Goal: Task Accomplishment & Management: Use online tool/utility

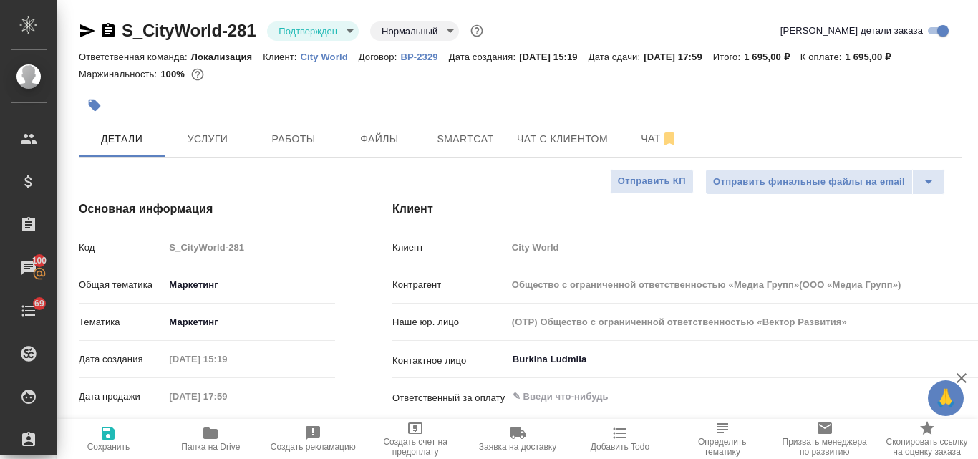
select select "RU"
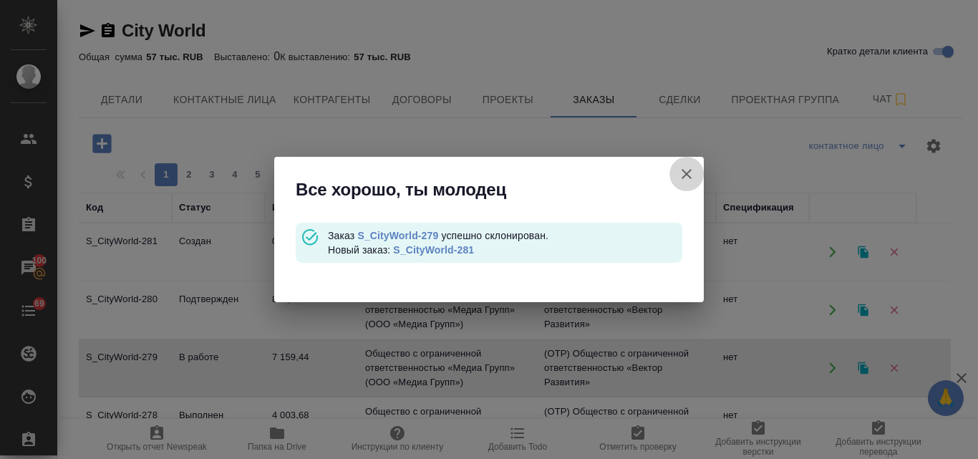
click at [690, 168] on icon "button" at bounding box center [686, 173] width 17 height 17
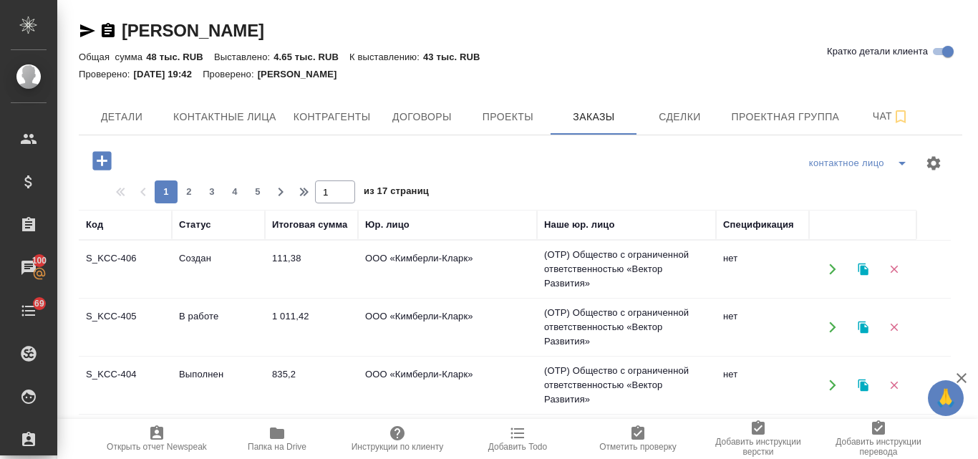
scroll to position [215, 0]
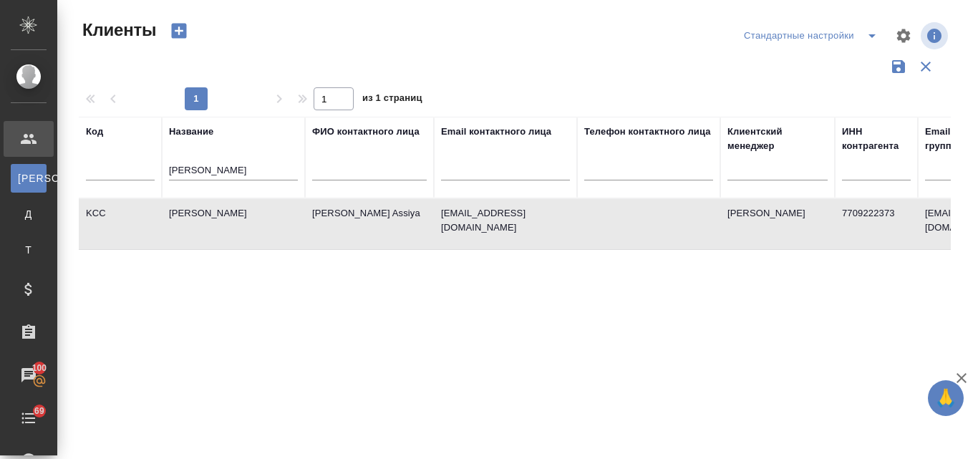
select select "RU"
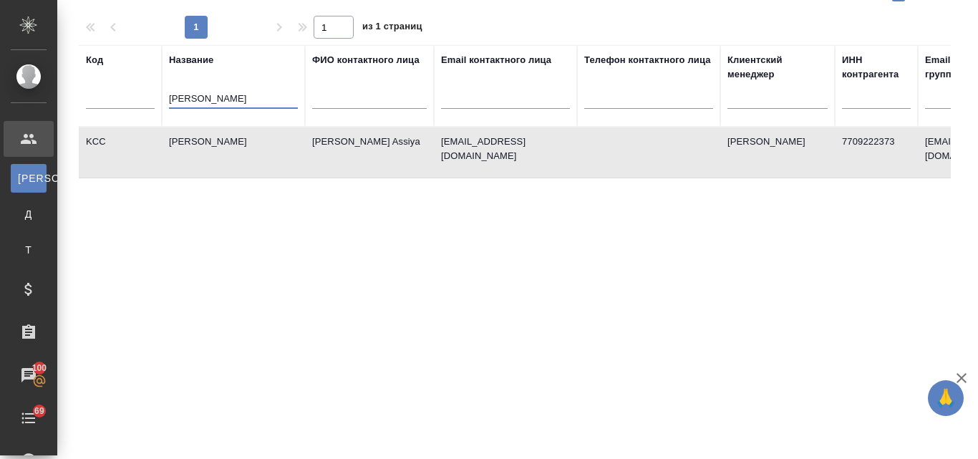
drag, startPoint x: 221, startPoint y: 93, endPoint x: 163, endPoint y: 97, distance: 57.5
click at [163, 97] on th "Название kimberly" at bounding box center [233, 86] width 143 height 82
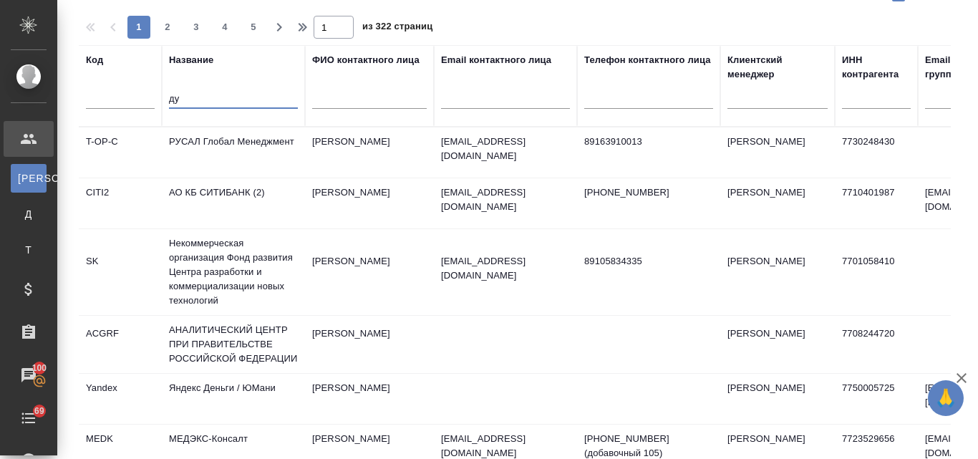
type input "д"
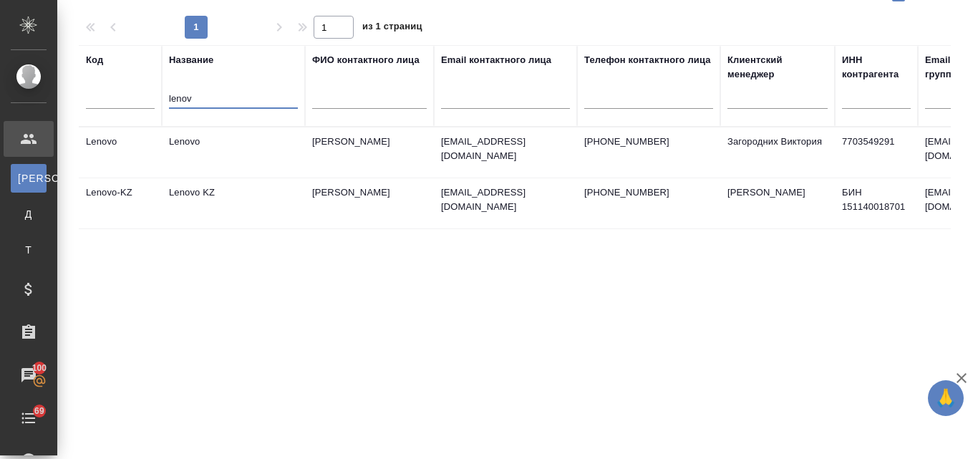
type input "lenov"
click at [202, 151] on td "Lenovo" at bounding box center [233, 152] width 143 height 50
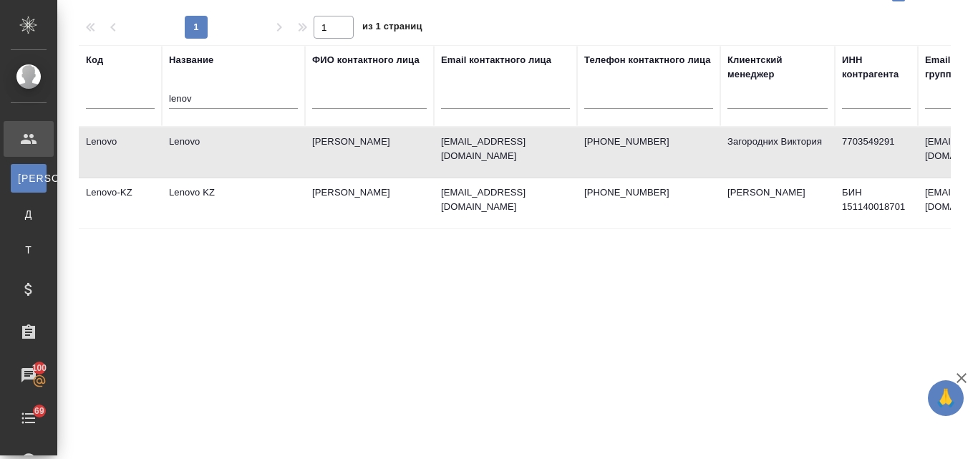
click at [202, 151] on td "Lenovo" at bounding box center [233, 152] width 143 height 50
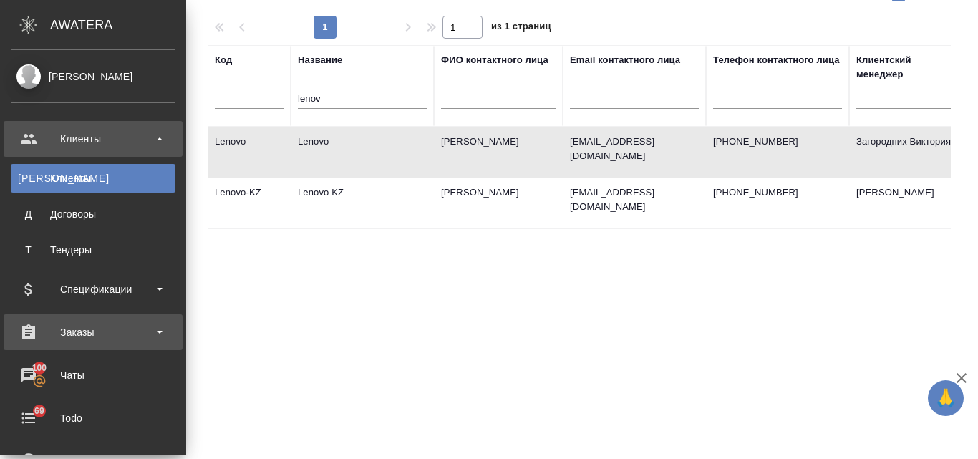
click at [103, 333] on div "Заказы" at bounding box center [93, 332] width 165 height 21
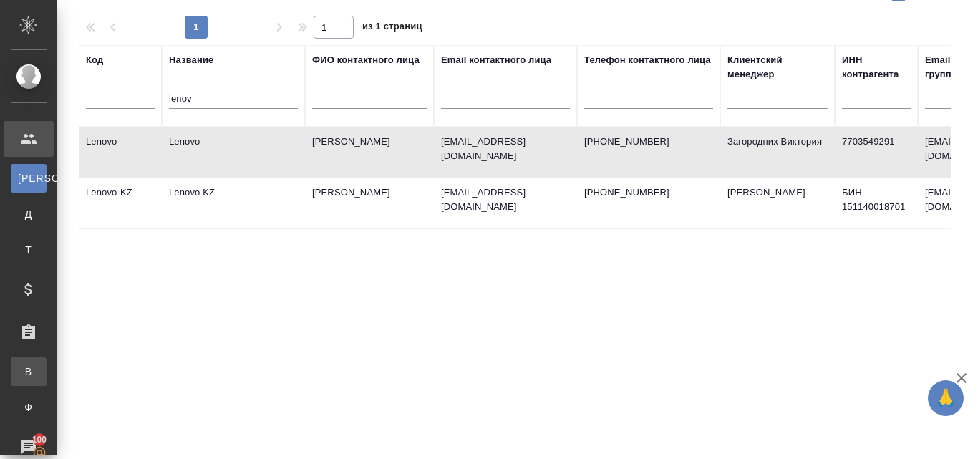
click at [21, 365] on div "Все заказы" at bounding box center [10, 372] width 21 height 14
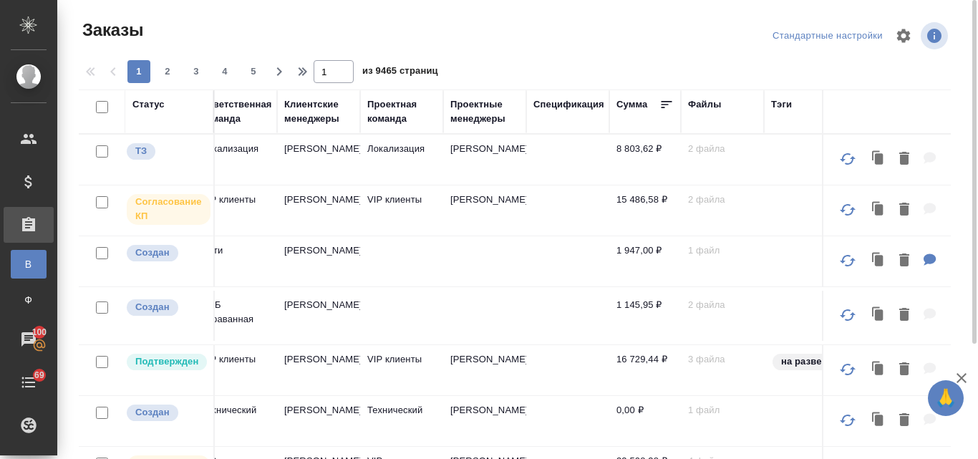
click at [305, 102] on div "Клиентские менеджеры" at bounding box center [318, 111] width 69 height 29
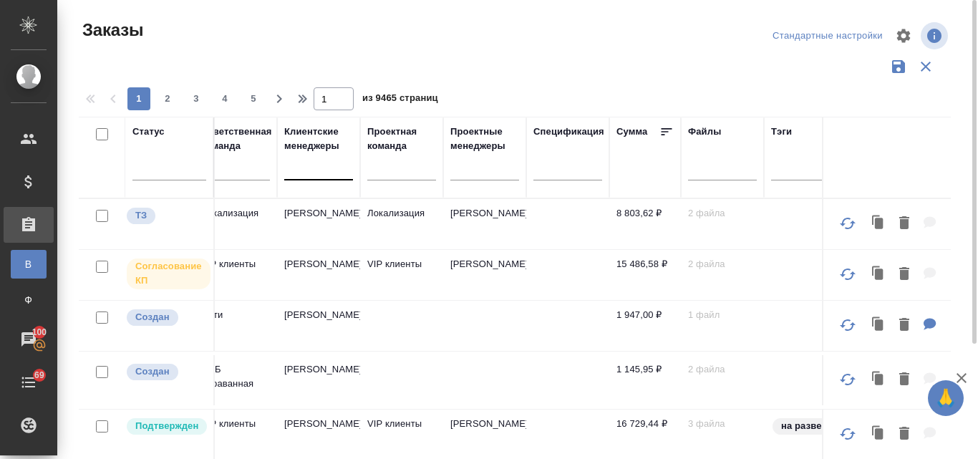
click at [310, 168] on div at bounding box center [318, 165] width 69 height 21
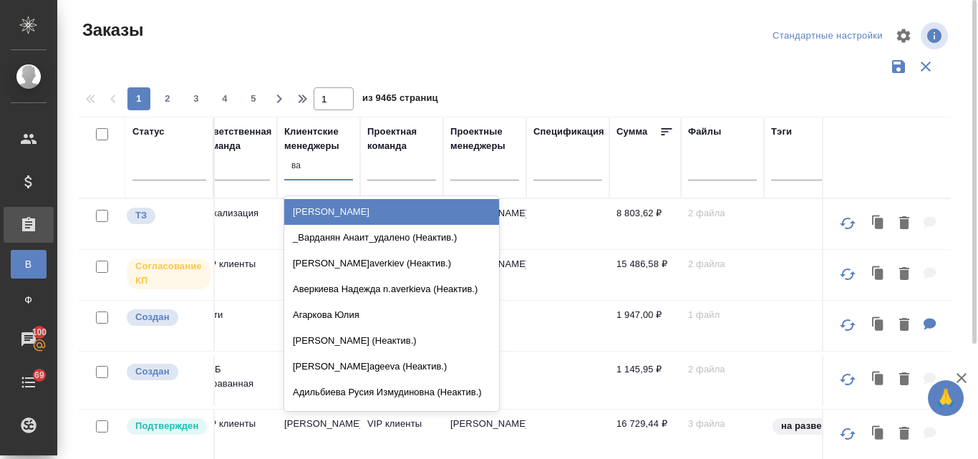
type input "вал"
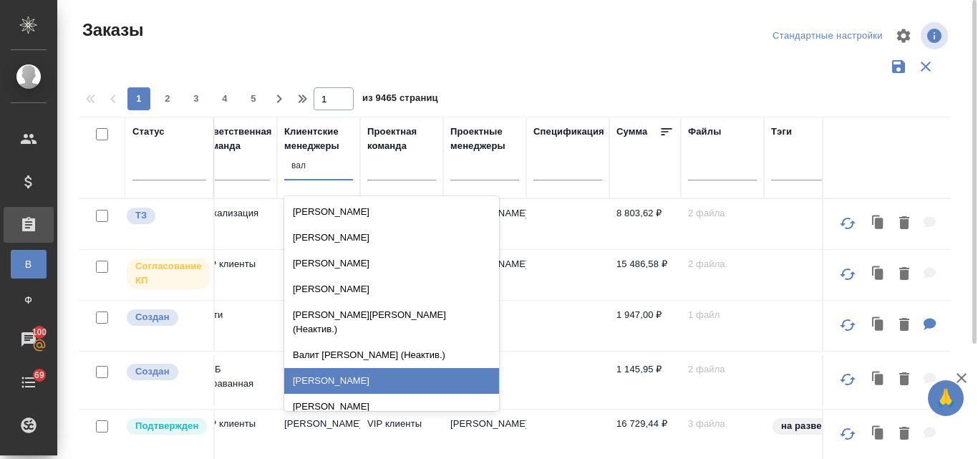
click at [345, 377] on div "Валяева Анна" at bounding box center [391, 381] width 215 height 26
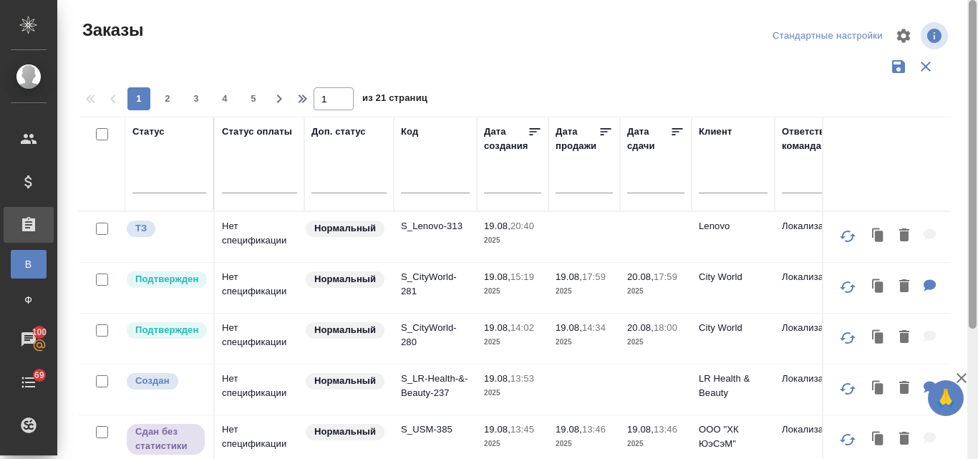
drag, startPoint x: 974, startPoint y: 232, endPoint x: 978, endPoint y: 65, distance: 166.9
click at [978, 65] on div at bounding box center [973, 229] width 11 height 459
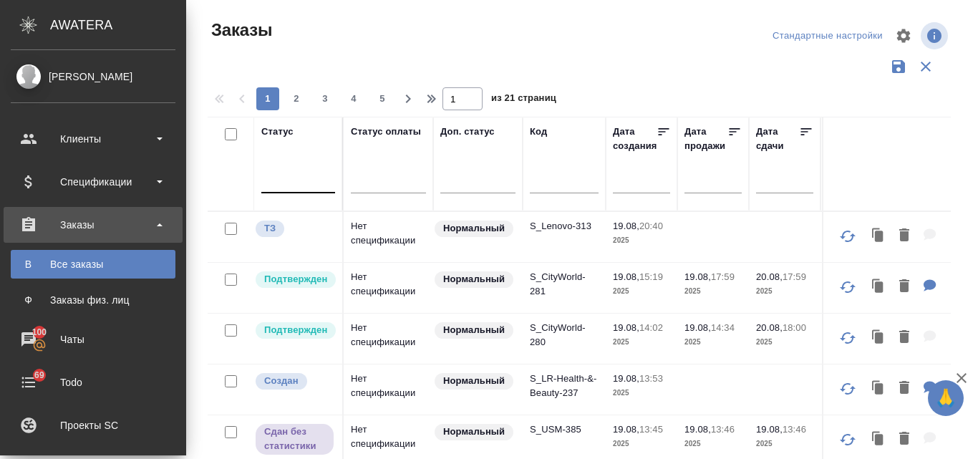
click at [261, 182] on div at bounding box center [298, 178] width 74 height 21
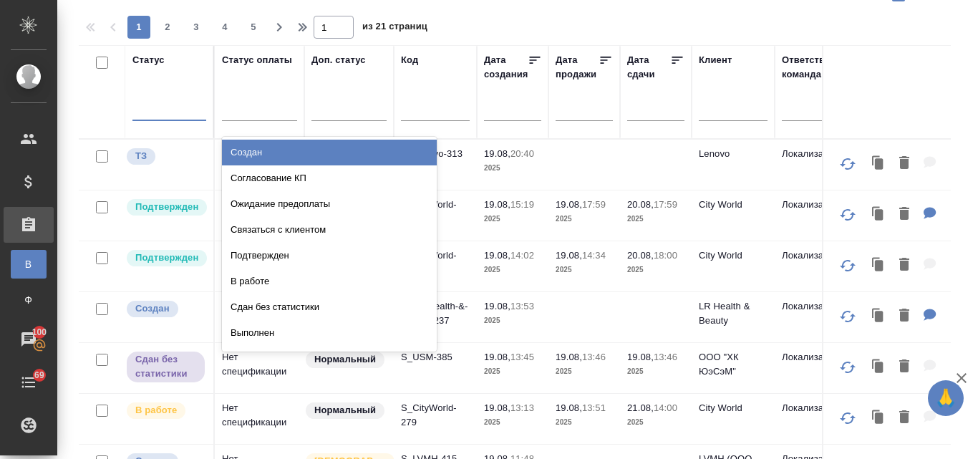
click at [304, 148] on div "Создан" at bounding box center [329, 153] width 215 height 26
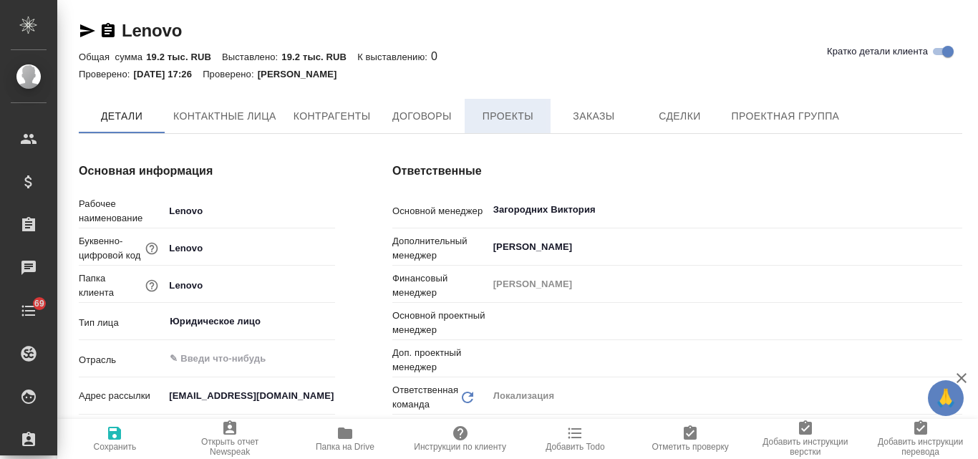
type textarea "x"
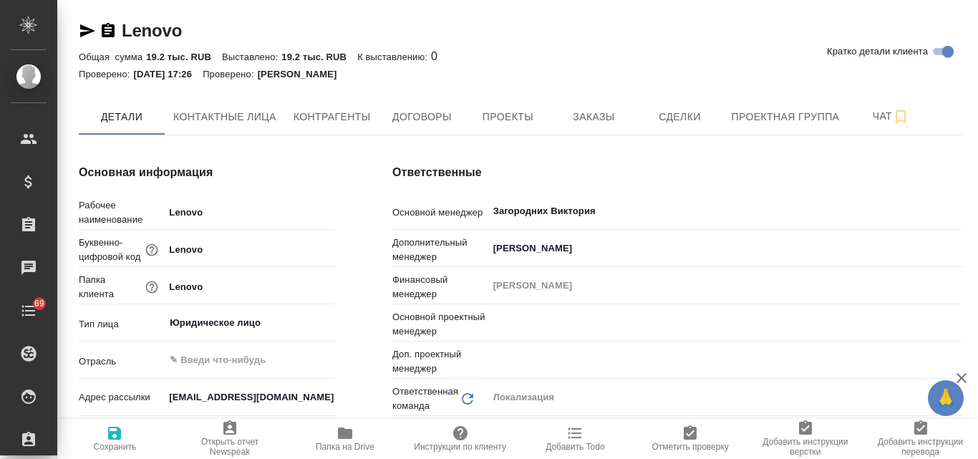
type input "[PERSON_NAME]"
type textarea "x"
click at [569, 115] on span "Заказы" at bounding box center [593, 117] width 69 height 18
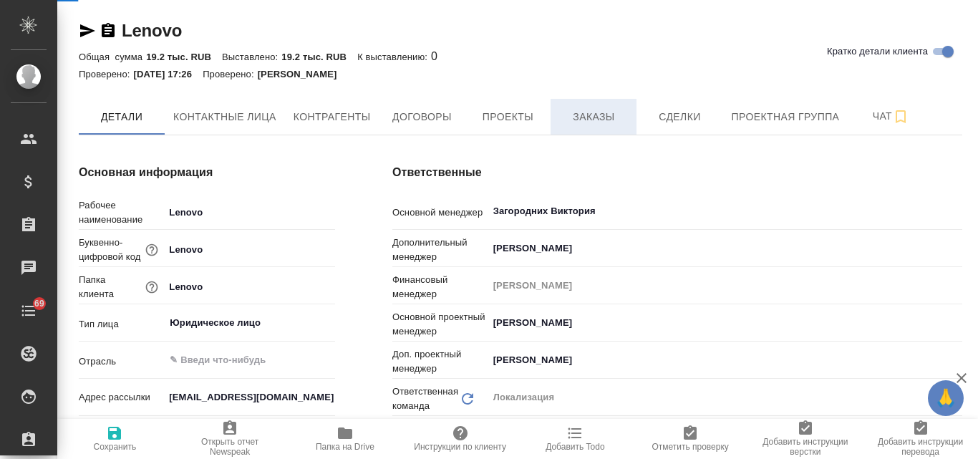
type textarea "x"
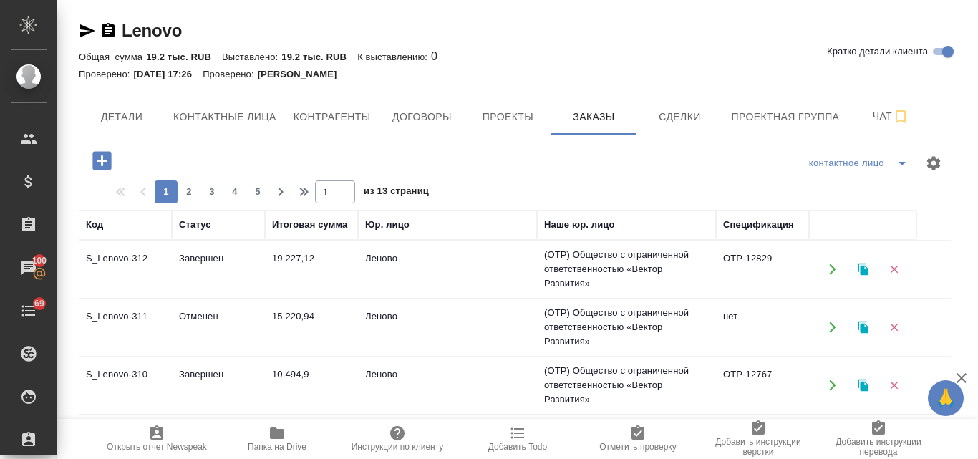
click at [304, 259] on td "19 227,12" at bounding box center [311, 269] width 93 height 50
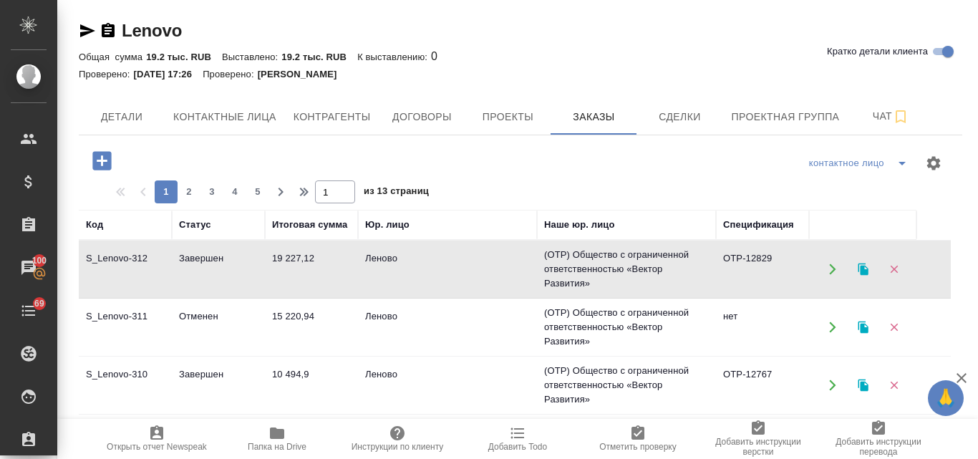
click at [304, 259] on td "19 227,12" at bounding box center [311, 269] width 93 height 50
click at [291, 294] on td "15 220,94" at bounding box center [311, 269] width 93 height 50
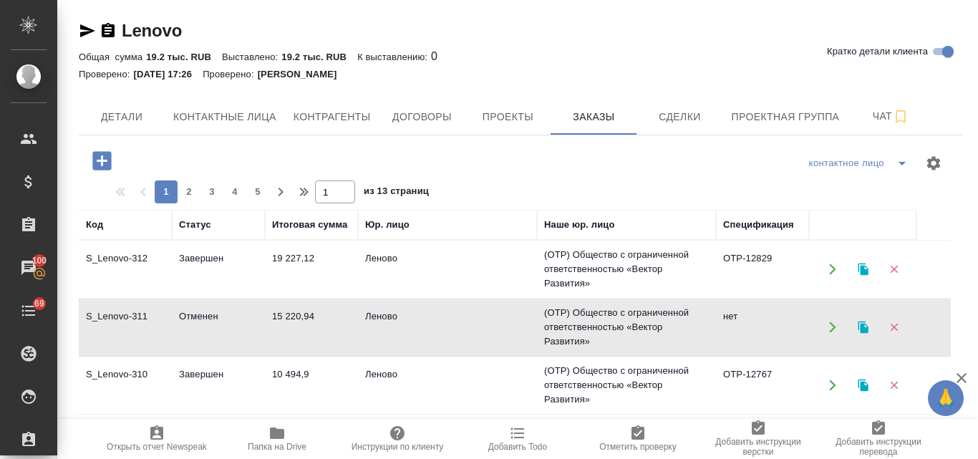
click at [291, 294] on td "15 220,94" at bounding box center [311, 269] width 93 height 50
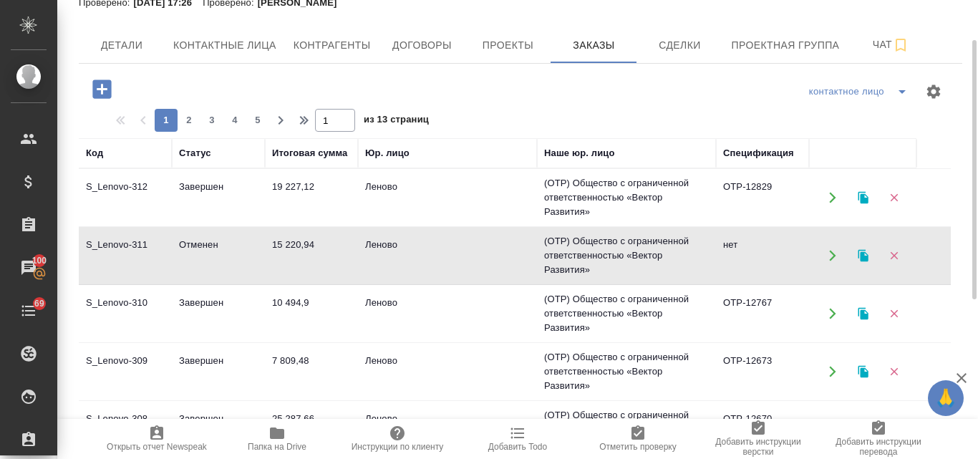
scroll to position [143, 0]
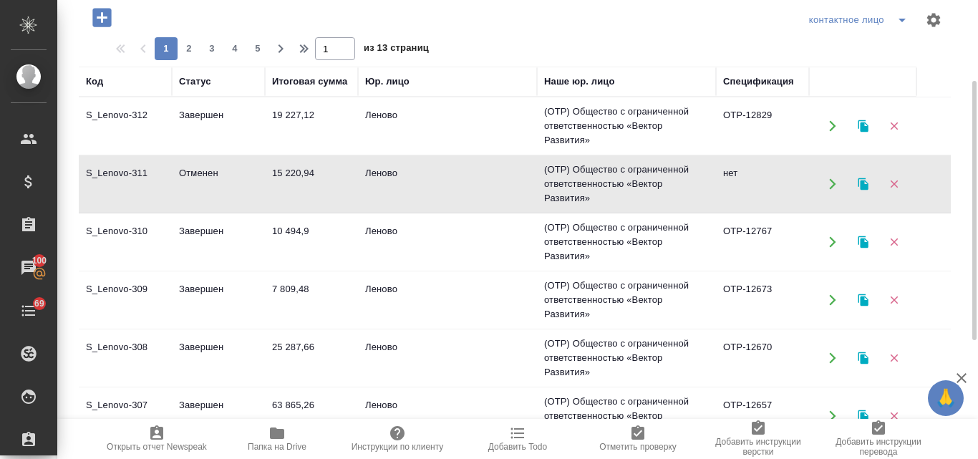
click at [280, 151] on td "10 494,9" at bounding box center [311, 126] width 93 height 50
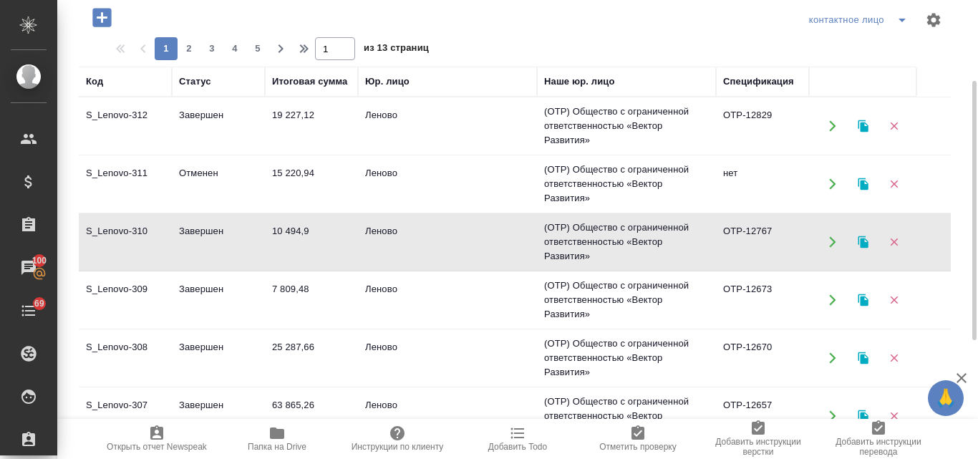
click at [280, 151] on td "10 494,9" at bounding box center [311, 126] width 93 height 50
click at [283, 151] on td "10 494,9" at bounding box center [311, 126] width 93 height 50
click at [233, 151] on td "Завершен" at bounding box center [218, 126] width 93 height 50
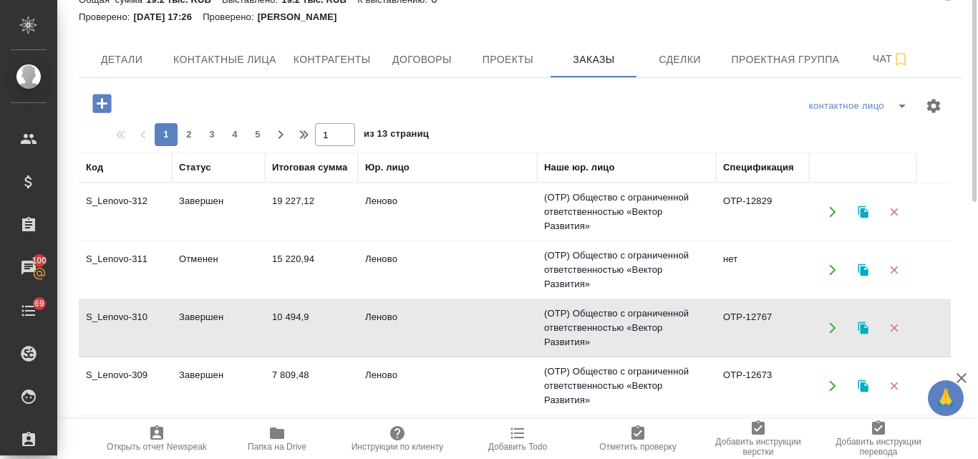
scroll to position [0, 0]
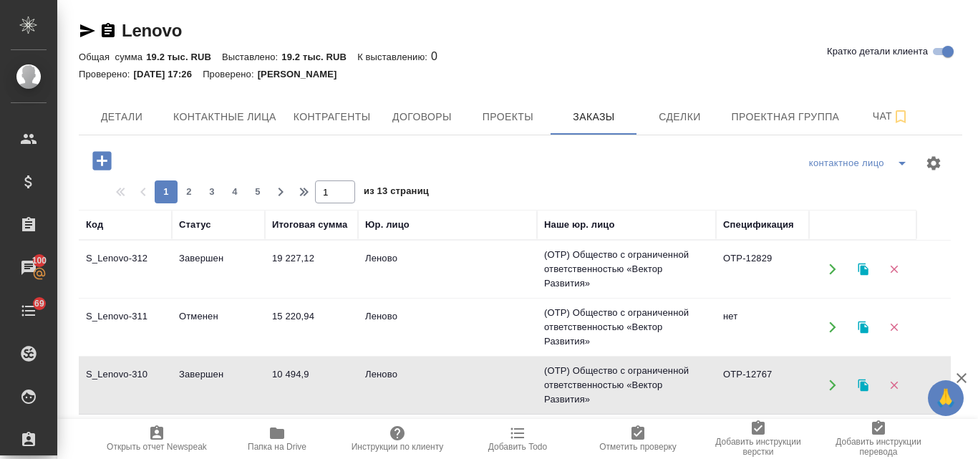
click at [864, 268] on icon "button" at bounding box center [863, 270] width 10 height 12
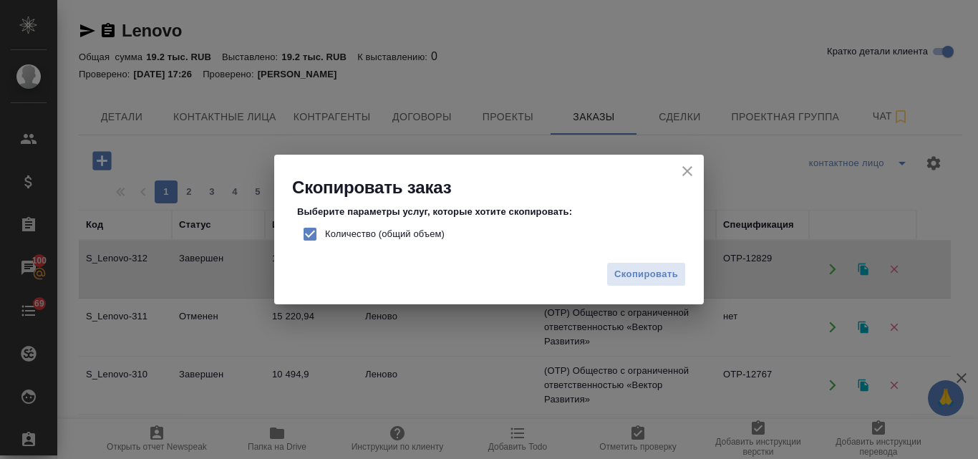
click at [307, 233] on input "Количество (общий объем)" at bounding box center [310, 234] width 30 height 30
checkbox input "false"
click at [664, 269] on span "Скопировать" at bounding box center [646, 274] width 64 height 16
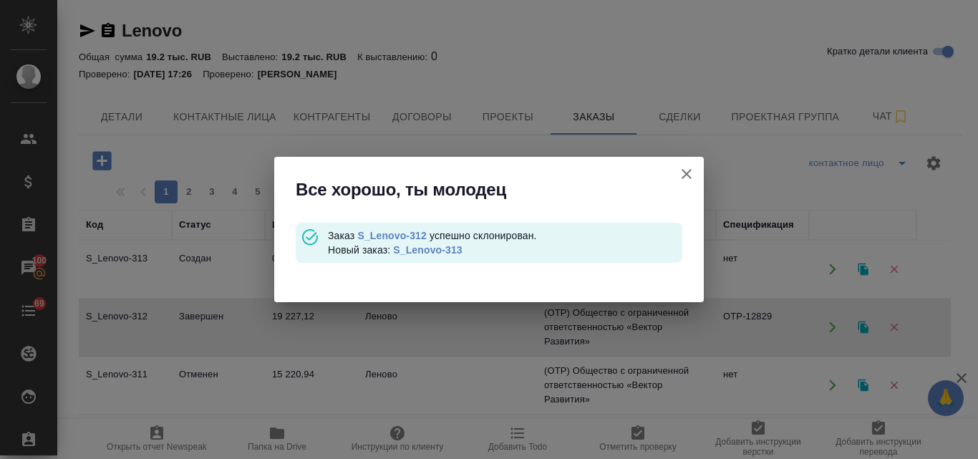
click at [440, 249] on link "S_Lenovo-313" at bounding box center [427, 249] width 69 height 11
click at [683, 177] on icon "button" at bounding box center [687, 174] width 10 height 10
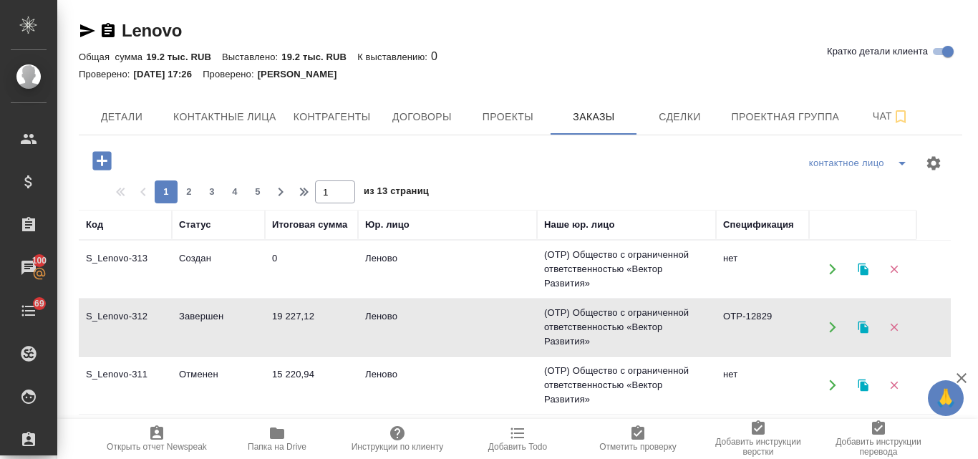
click at [306, 294] on td "19 227,12" at bounding box center [311, 269] width 93 height 50
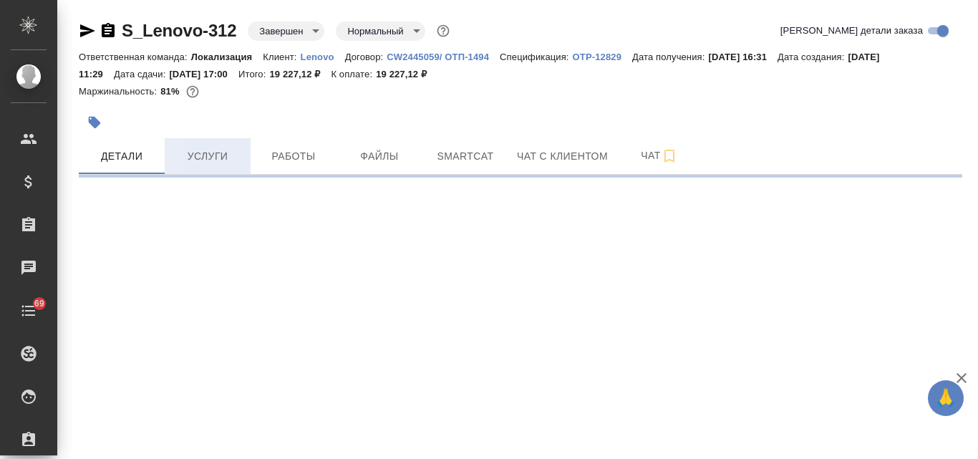
select select "RU"
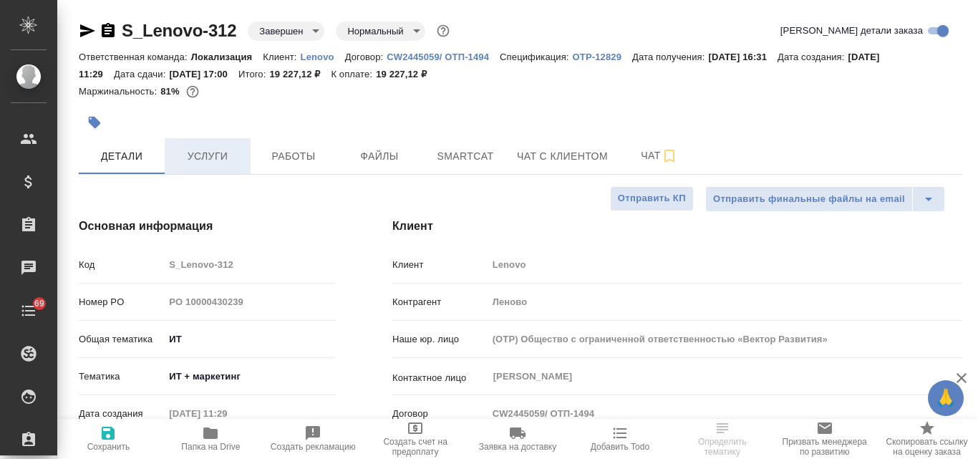
type textarea "x"
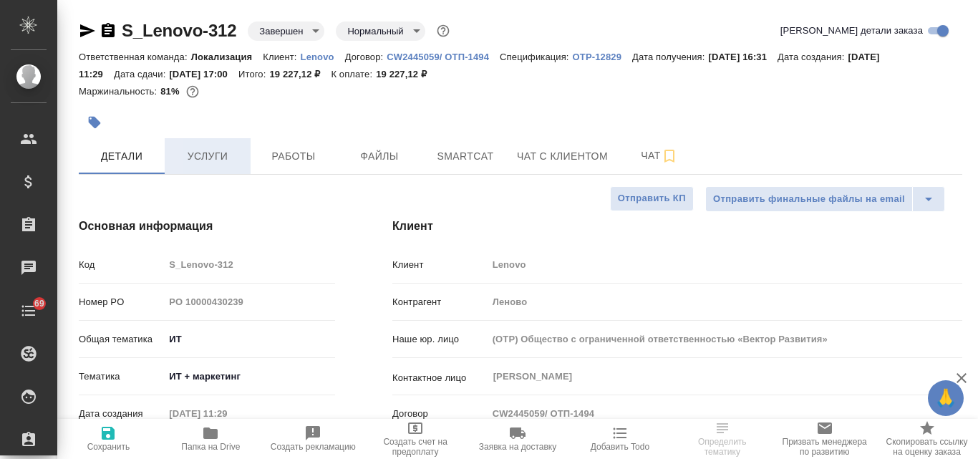
type textarea "x"
click at [206, 158] on span "Услуги" at bounding box center [207, 157] width 69 height 18
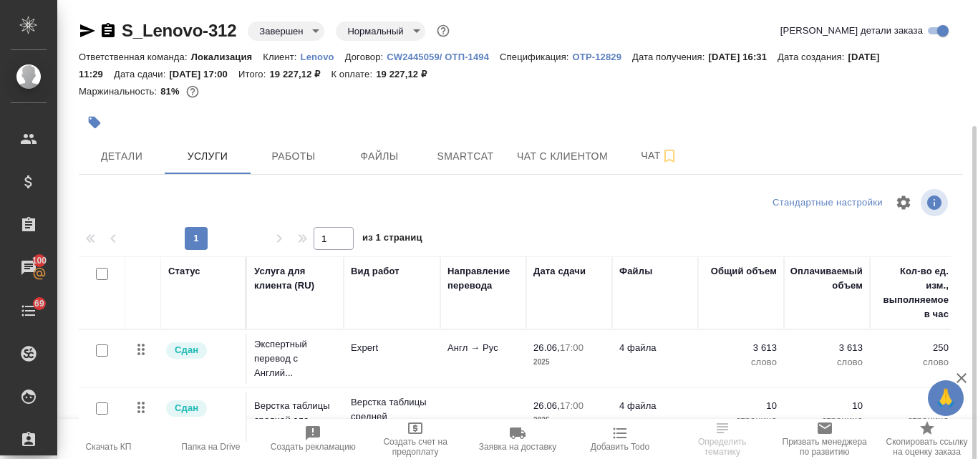
scroll to position [72, 0]
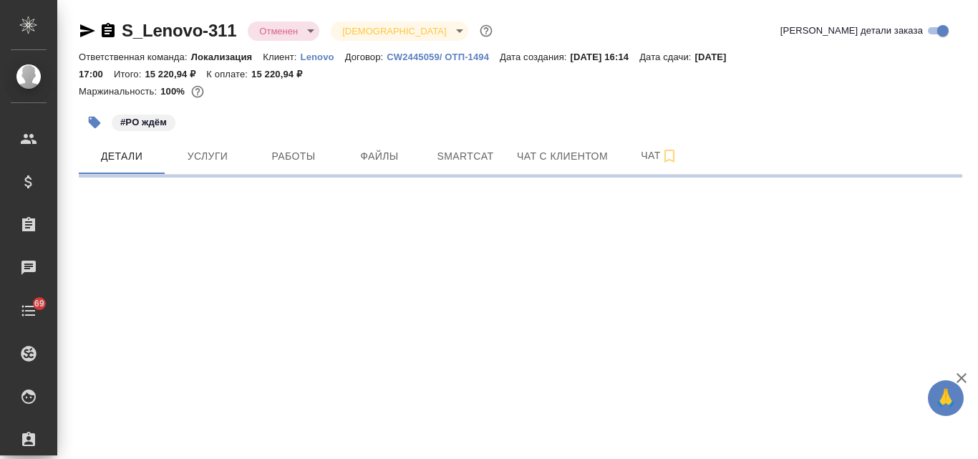
select select "RU"
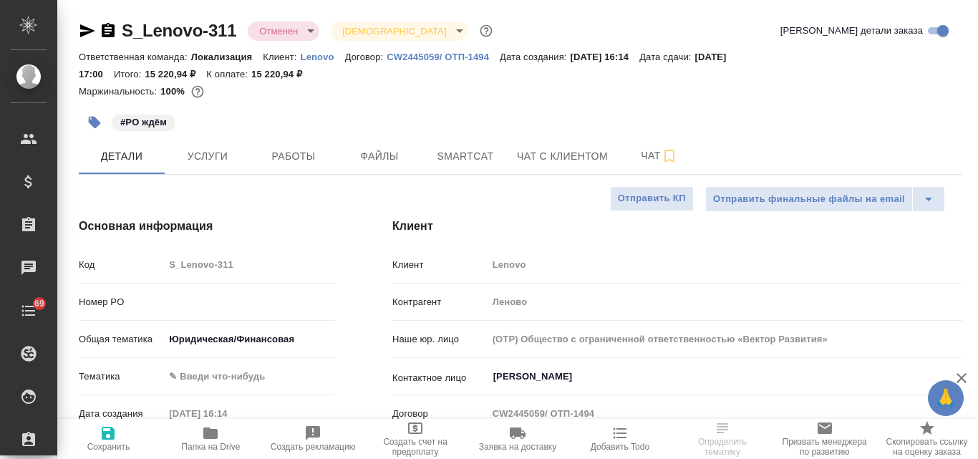
type textarea "x"
click at [208, 150] on span "Услуги" at bounding box center [207, 157] width 69 height 18
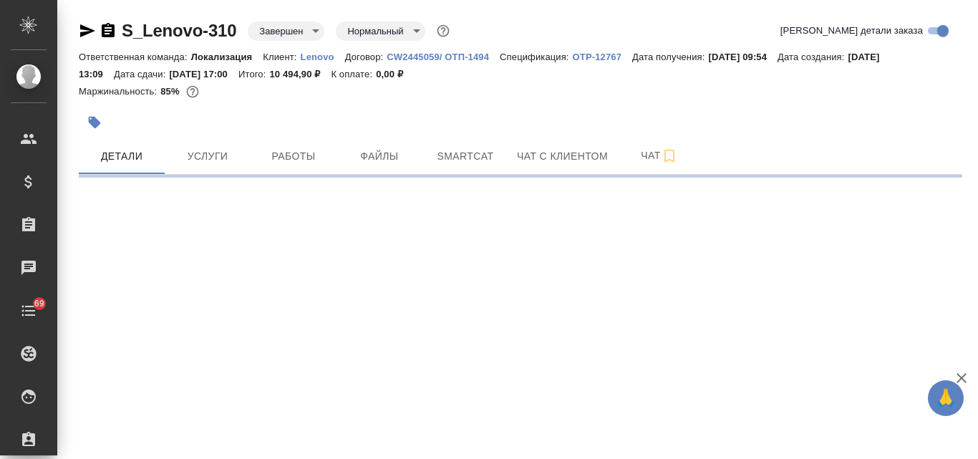
select select "RU"
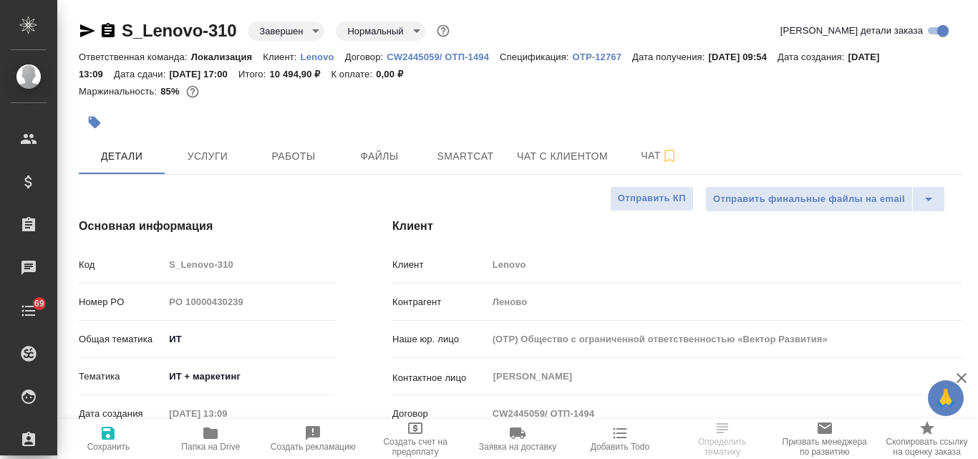
type textarea "x"
click at [208, 163] on span "Услуги" at bounding box center [207, 157] width 69 height 18
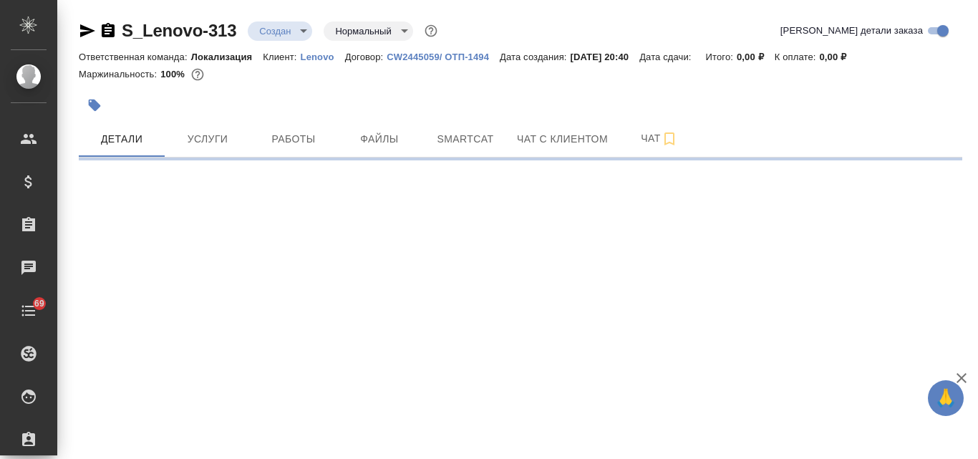
select select "RU"
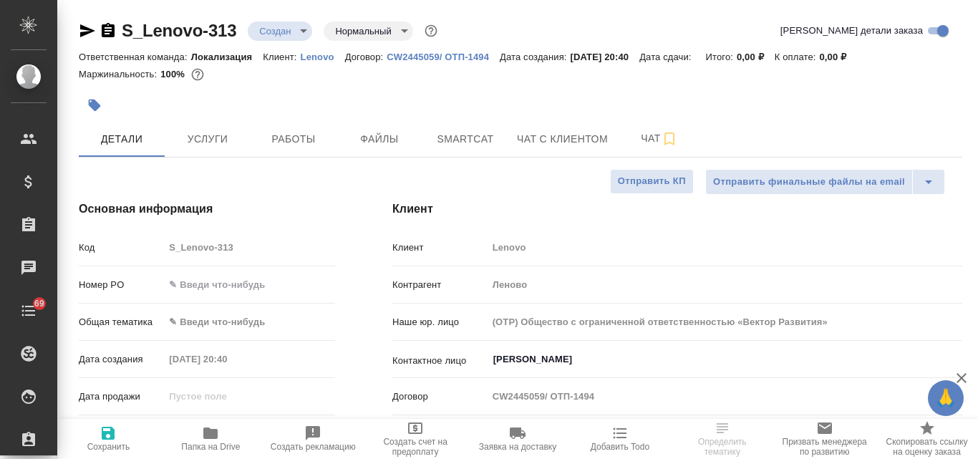
type textarea "x"
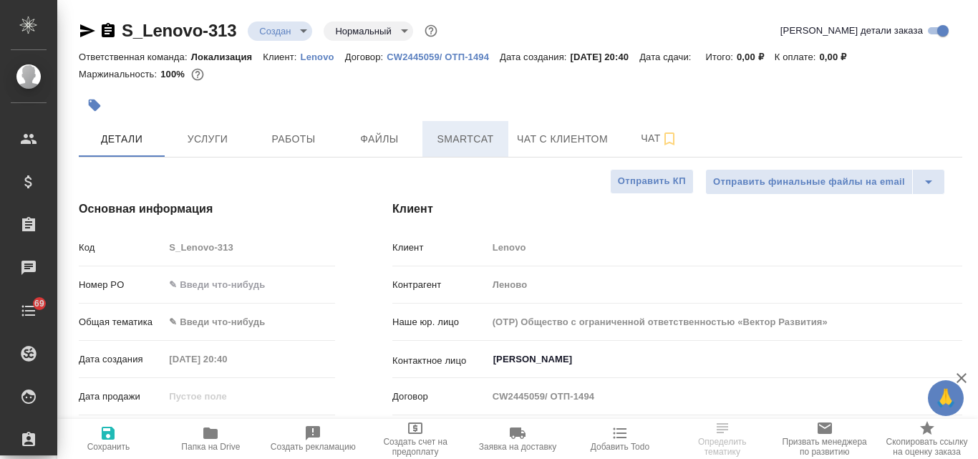
type textarea "x"
click at [395, 142] on span "Файлы" at bounding box center [379, 139] width 69 height 18
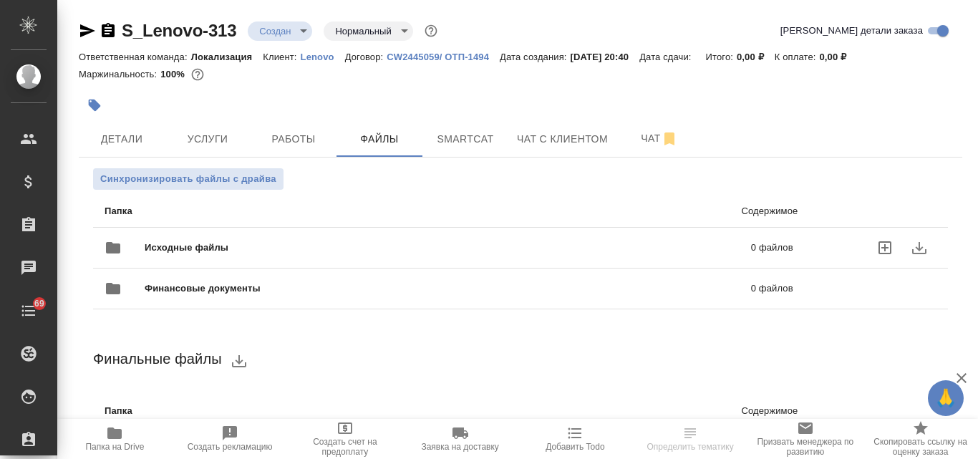
click at [256, 236] on div "Исходные файлы 0 файлов" at bounding box center [449, 248] width 689 height 34
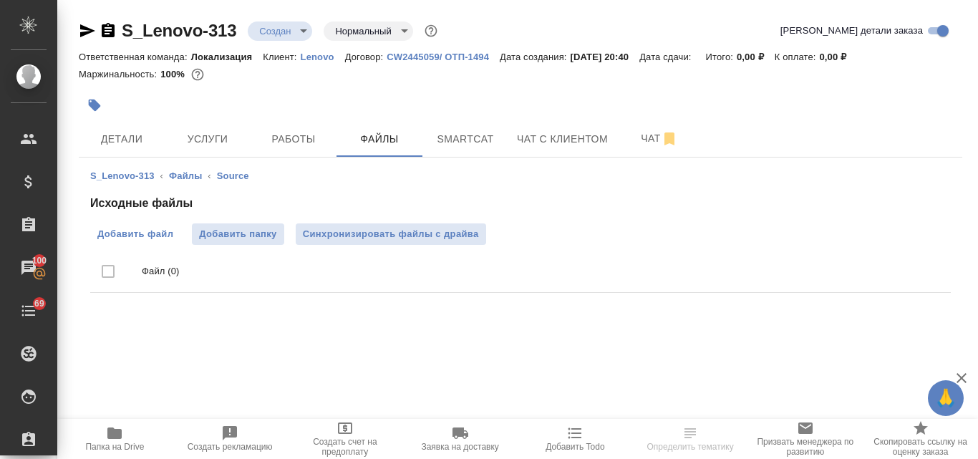
click at [154, 236] on span "Добавить файл" at bounding box center [135, 234] width 76 height 14
click at [0, 0] on input "Добавить файл" at bounding box center [0, 0] width 0 height 0
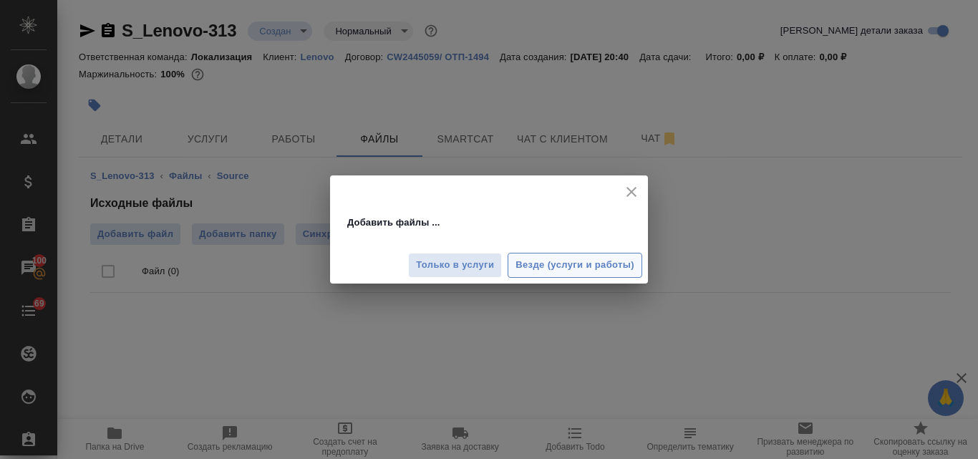
click at [549, 260] on span "Везде (услуги и работы)" at bounding box center [575, 265] width 119 height 16
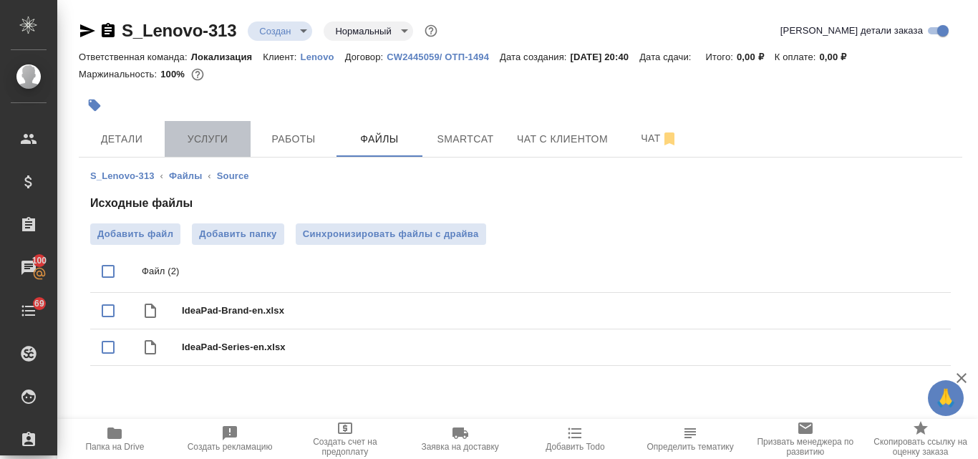
click at [188, 139] on span "Услуги" at bounding box center [207, 139] width 69 height 18
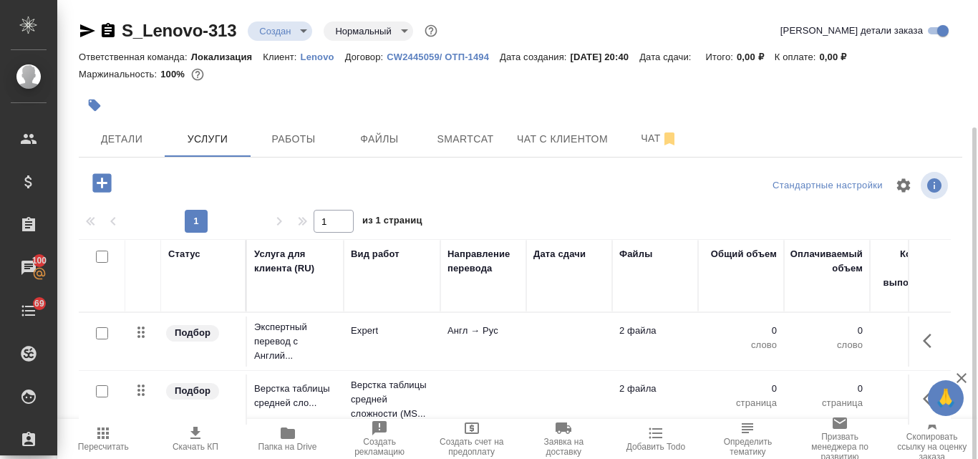
scroll to position [125, 0]
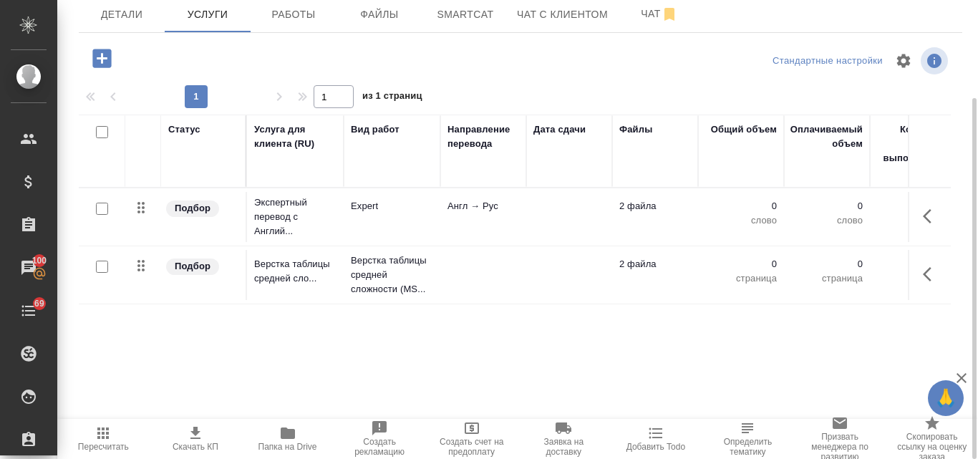
click at [103, 213] on input "checkbox" at bounding box center [102, 209] width 12 height 12
checkbox input "true"
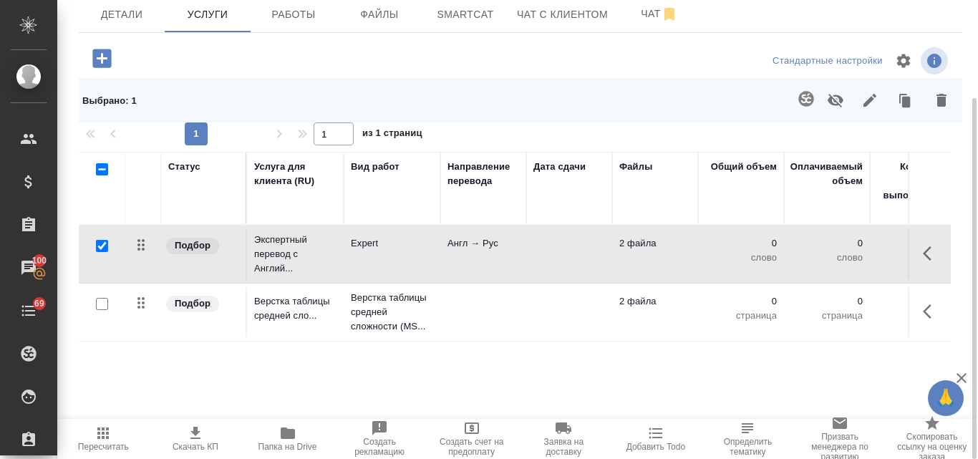
click at [801, 100] on icon "button" at bounding box center [806, 98] width 15 height 15
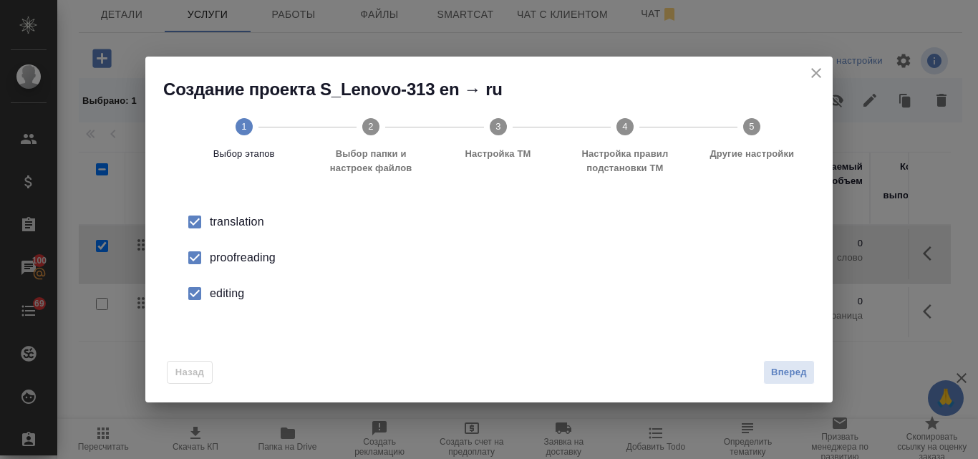
click at [221, 254] on div "proofreading" at bounding box center [504, 257] width 589 height 17
click at [226, 294] on div "editing" at bounding box center [504, 293] width 589 height 17
click at [789, 370] on span "Вперед" at bounding box center [789, 373] width 36 height 16
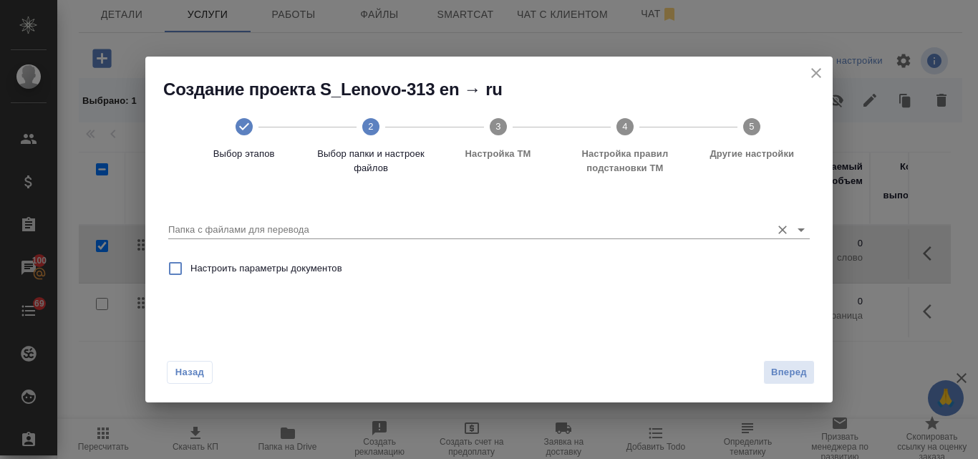
click at [209, 228] on input "Папка с файлами для перевода" at bounding box center [466, 229] width 596 height 17
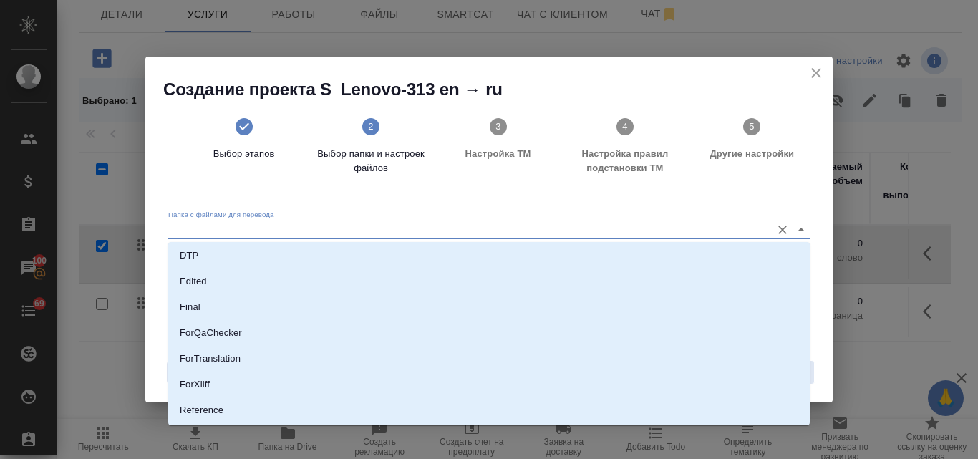
scroll to position [182, 0]
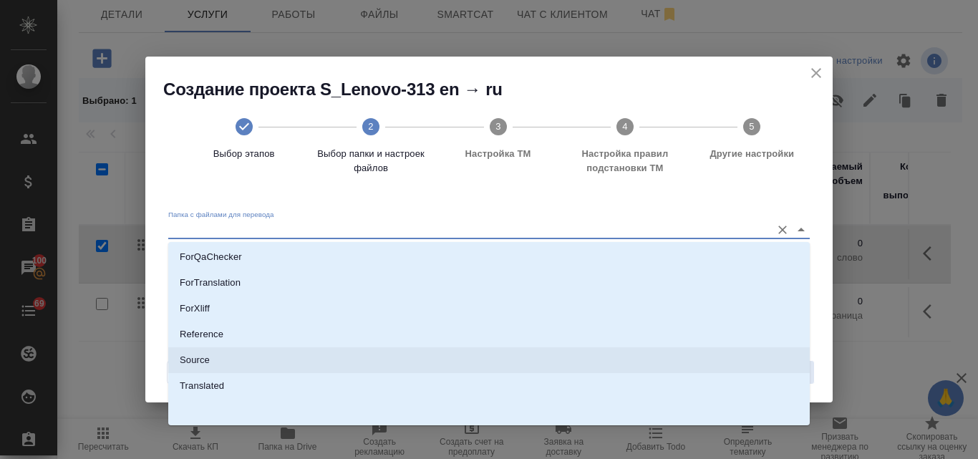
click at [231, 362] on li "Source" at bounding box center [489, 360] width 642 height 26
type input "Source"
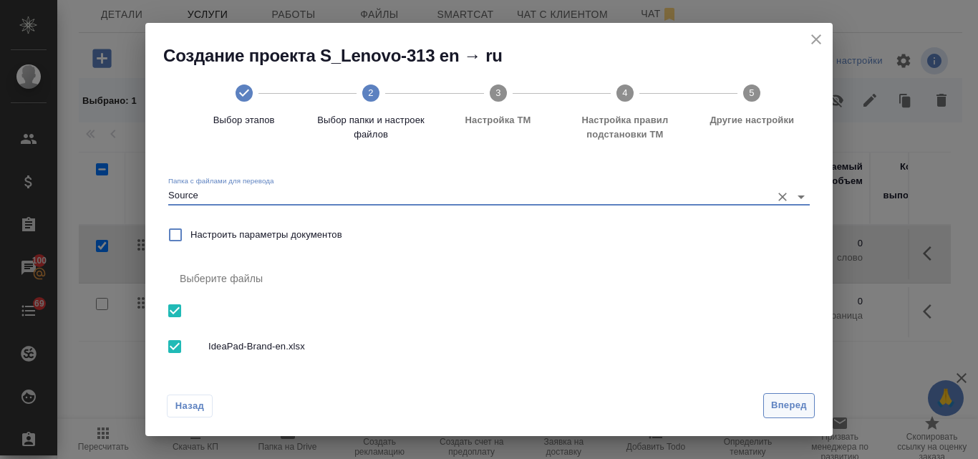
click at [794, 411] on span "Вперед" at bounding box center [789, 405] width 36 height 16
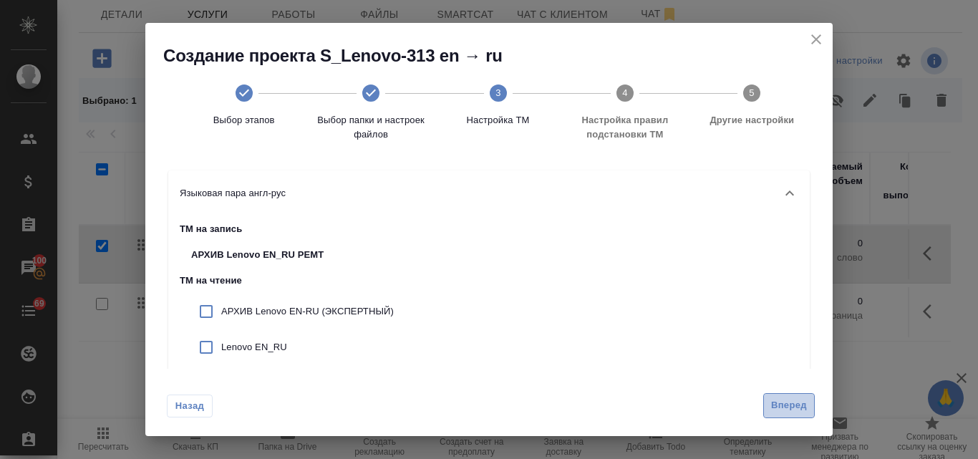
click at [790, 403] on span "Вперед" at bounding box center [789, 405] width 36 height 16
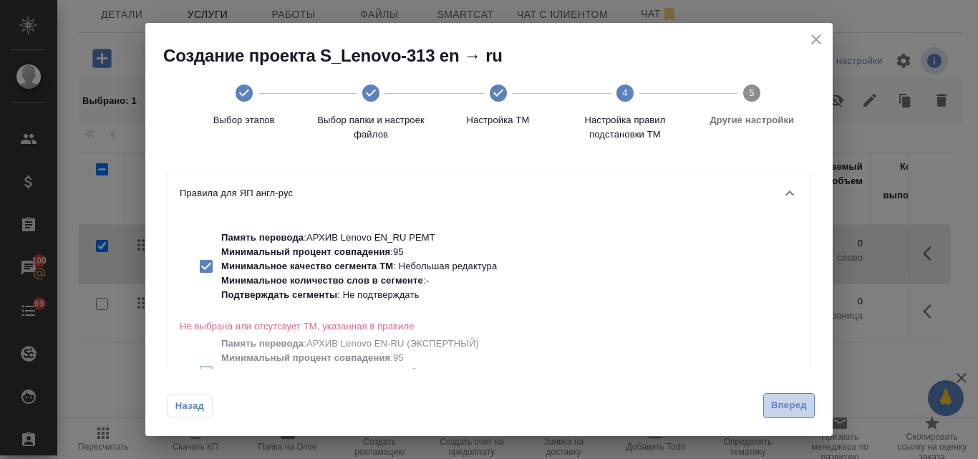
click at [790, 403] on span "Вперед" at bounding box center [789, 405] width 36 height 16
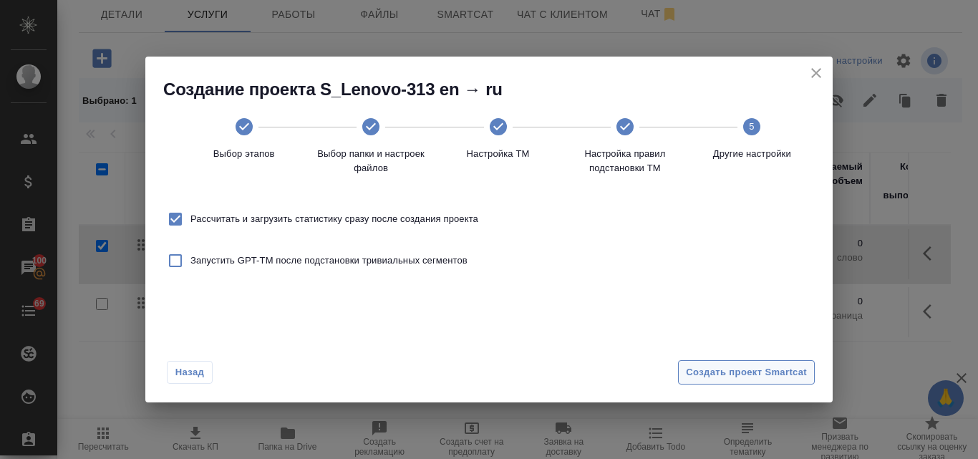
click at [763, 379] on span "Создать проект Smartcat" at bounding box center [746, 373] width 121 height 16
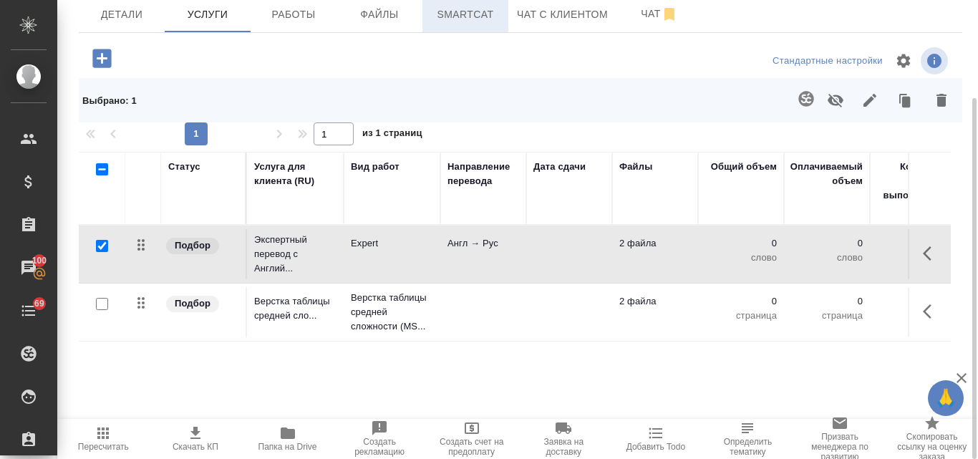
click at [485, 16] on span "Smartcat" at bounding box center [465, 15] width 69 height 18
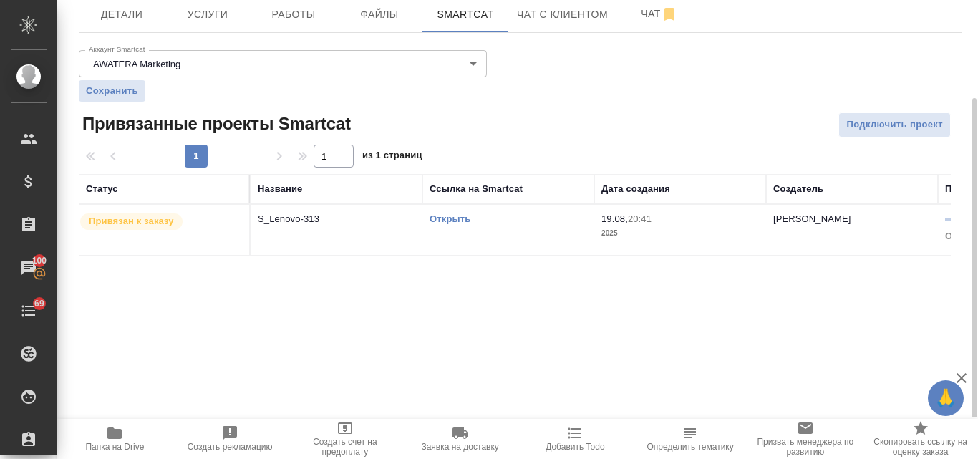
click at [448, 221] on link "Открыть" at bounding box center [450, 218] width 41 height 11
click at [213, 19] on span "Услуги" at bounding box center [207, 15] width 69 height 18
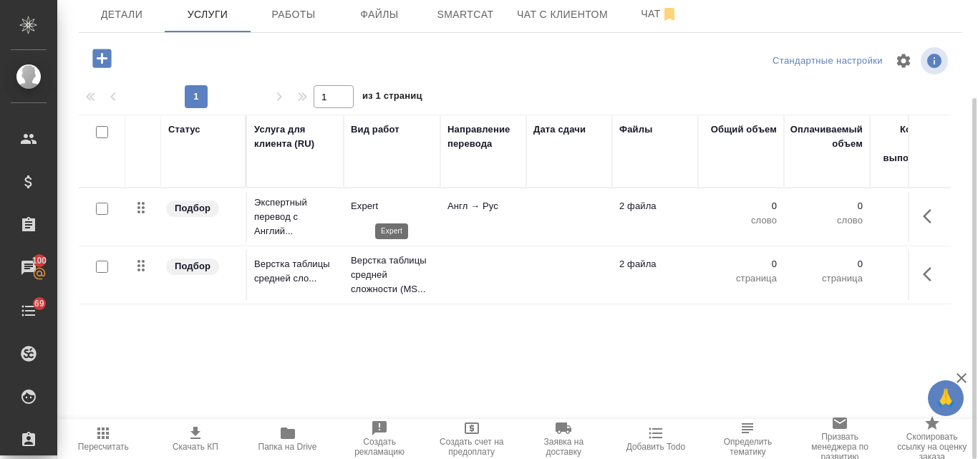
click at [377, 211] on p "Expert" at bounding box center [392, 206] width 82 height 14
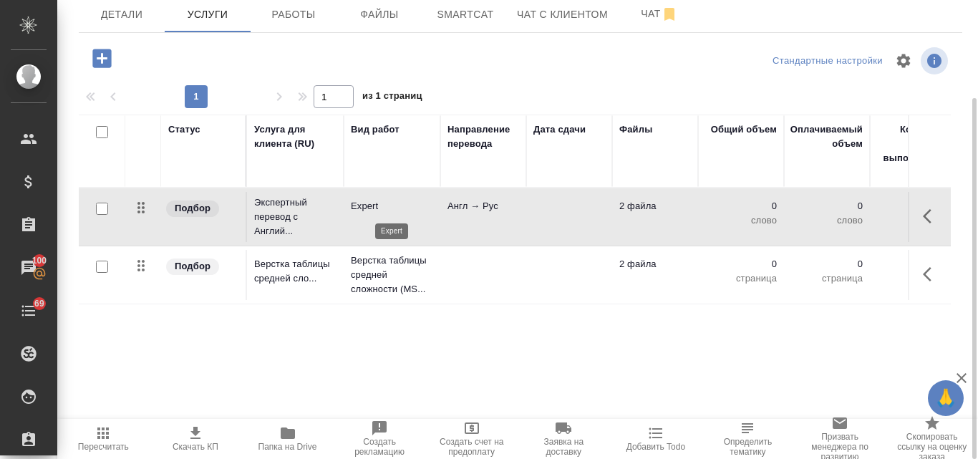
click at [377, 211] on p "Expert" at bounding box center [392, 206] width 82 height 14
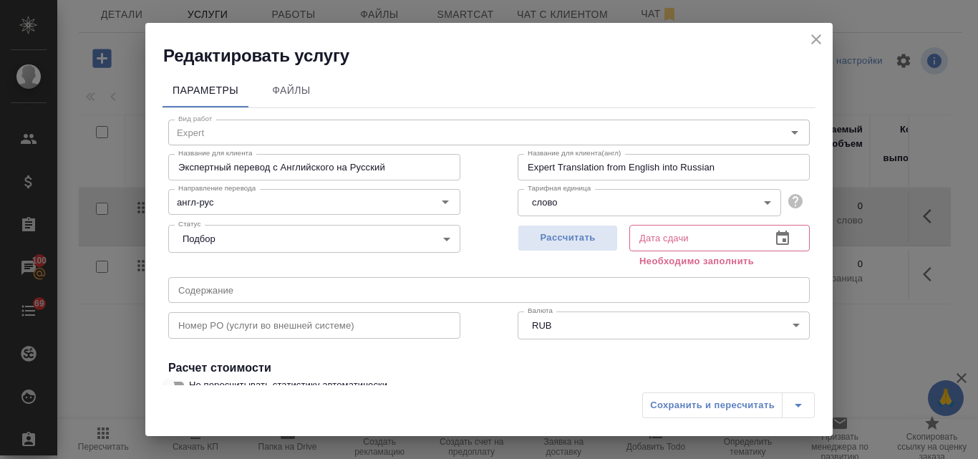
scroll to position [162, 0]
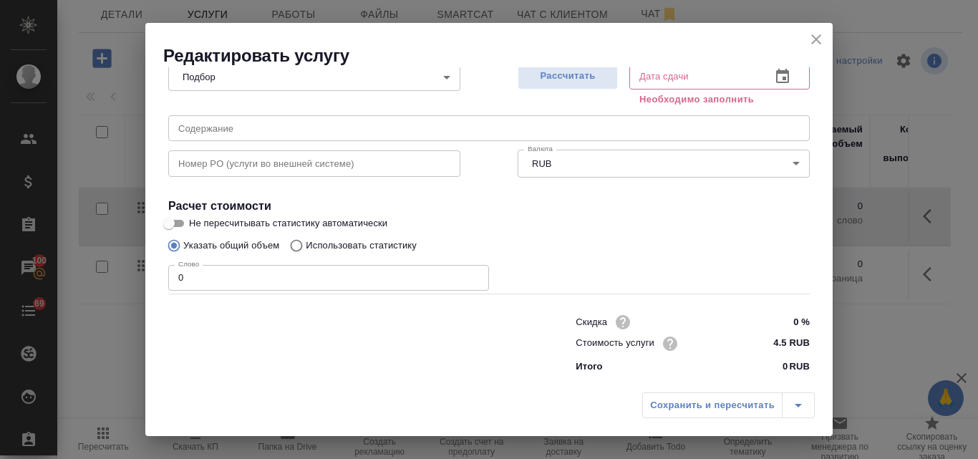
click at [295, 245] on input "Использовать статистику" at bounding box center [294, 245] width 23 height 27
radio input "true"
radio input "false"
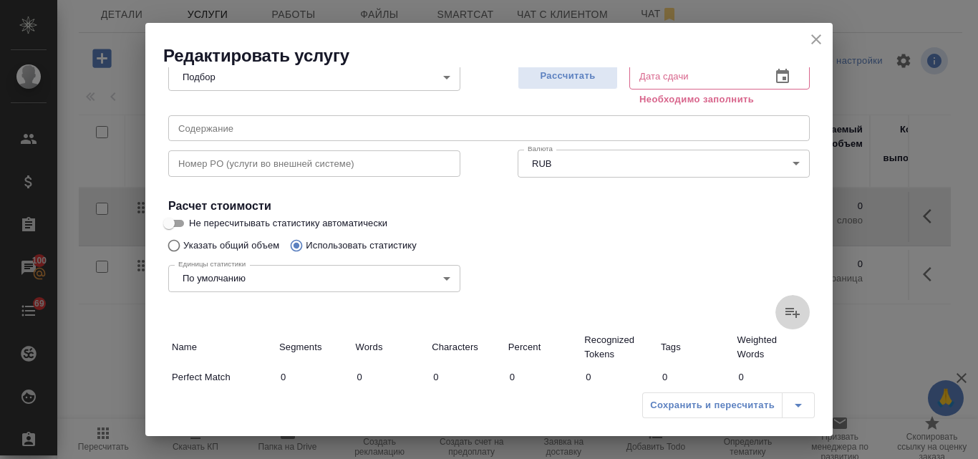
click at [784, 311] on icon at bounding box center [792, 312] width 17 height 17
click at [0, 0] on input "file" at bounding box center [0, 0] width 0 height 0
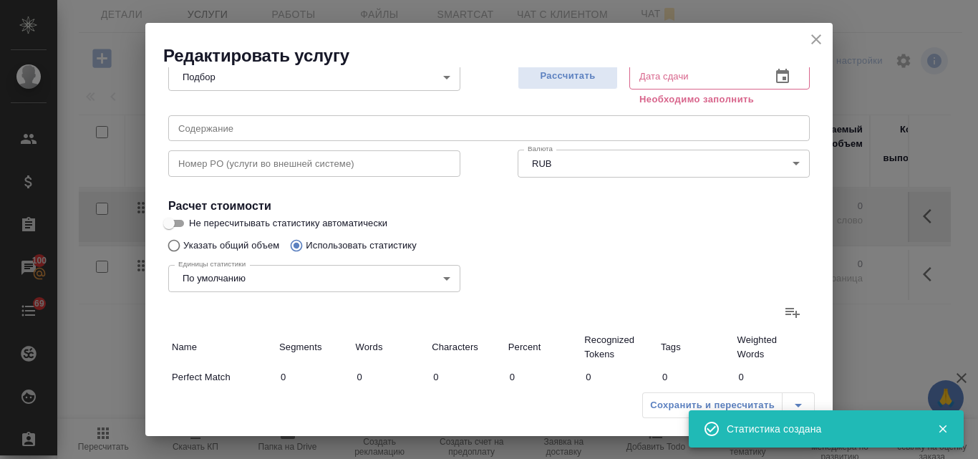
type input "7"
type input "17"
type input "131"
type input "3"
type input "9"
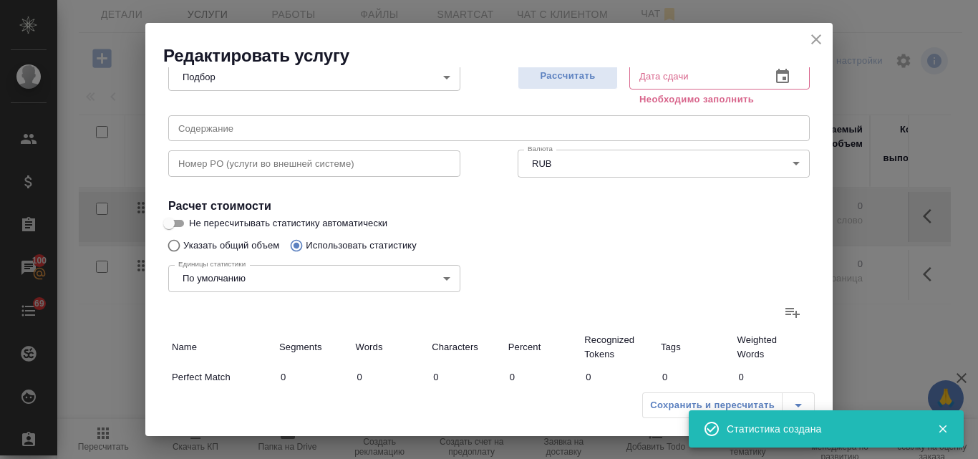
type input "54"
type input "18"
type input "58"
type input "349"
type input "6"
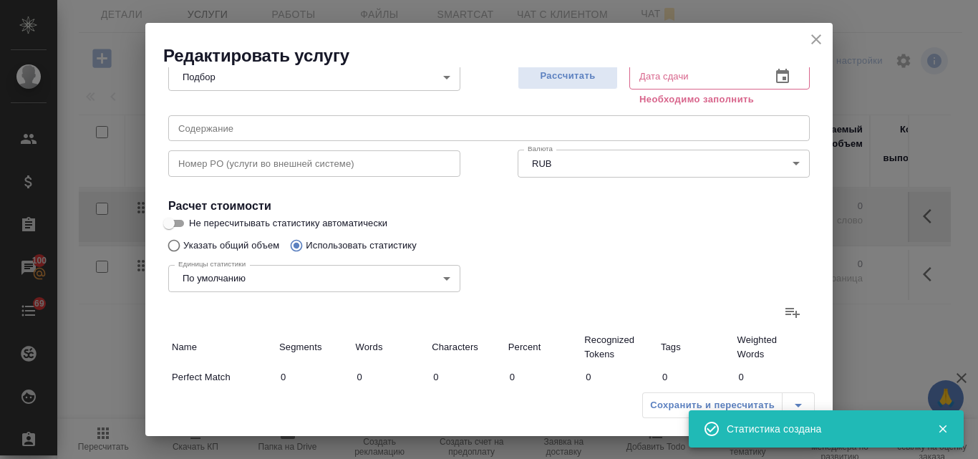
type input "16"
type input "110"
type input "7"
type input "37"
type input "240"
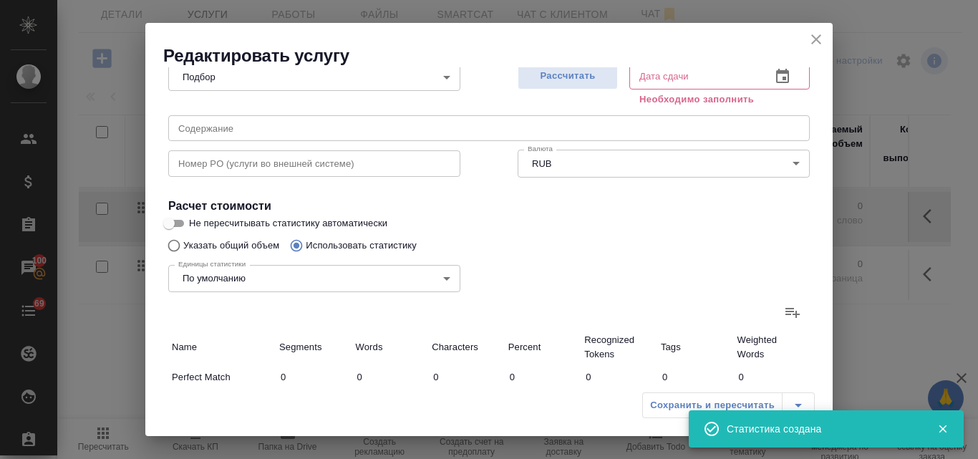
type input "5"
type input "30"
type input "162"
type input "132"
type input "1547"
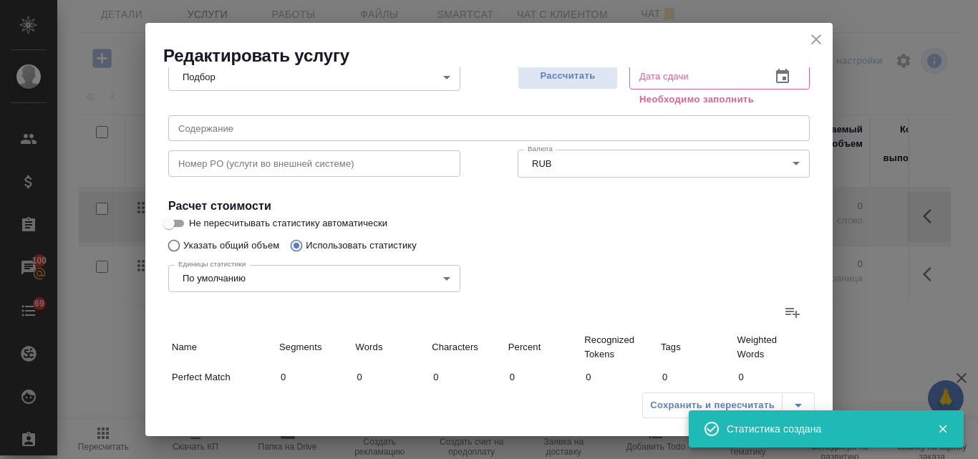
type input "9884"
type input "175"
type input "1705"
type input "10876"
type input "178"
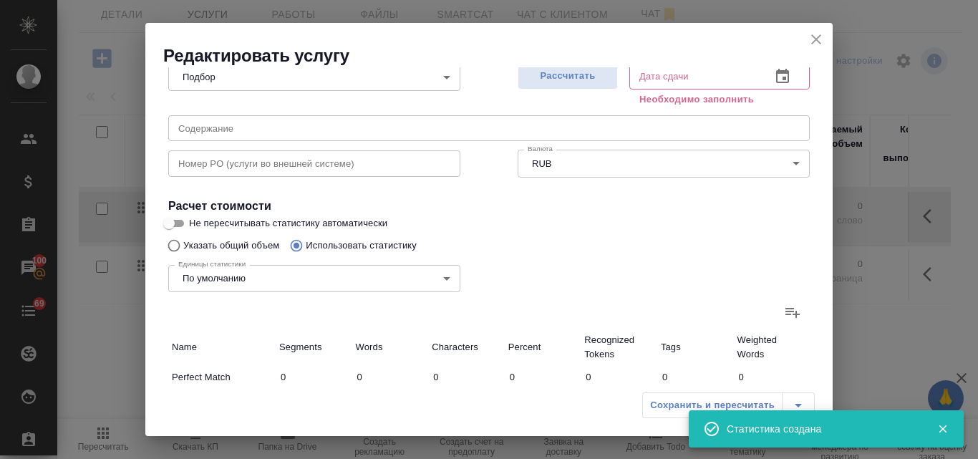
type input "1714"
type input "10930"
click at [559, 79] on span "Рассчитать" at bounding box center [568, 76] width 85 height 16
type input "19.08.2025 20:42"
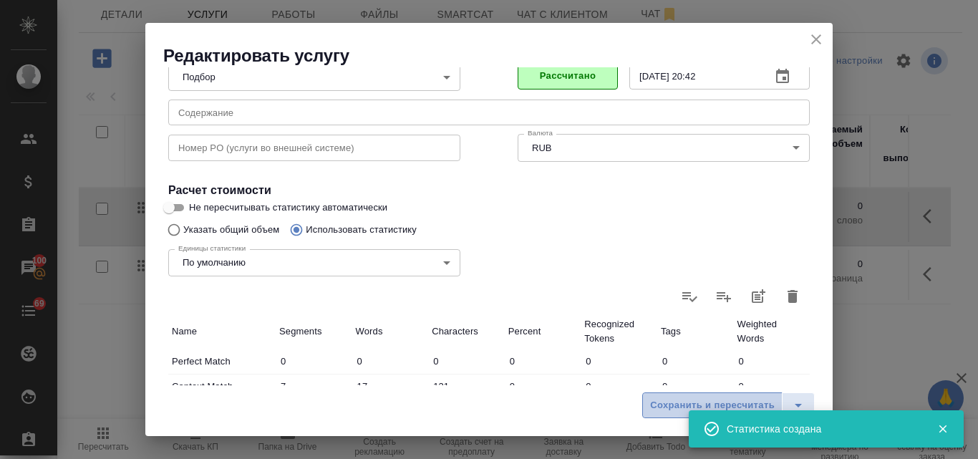
click at [679, 406] on span "Сохранить и пересчитать" at bounding box center [712, 405] width 125 height 16
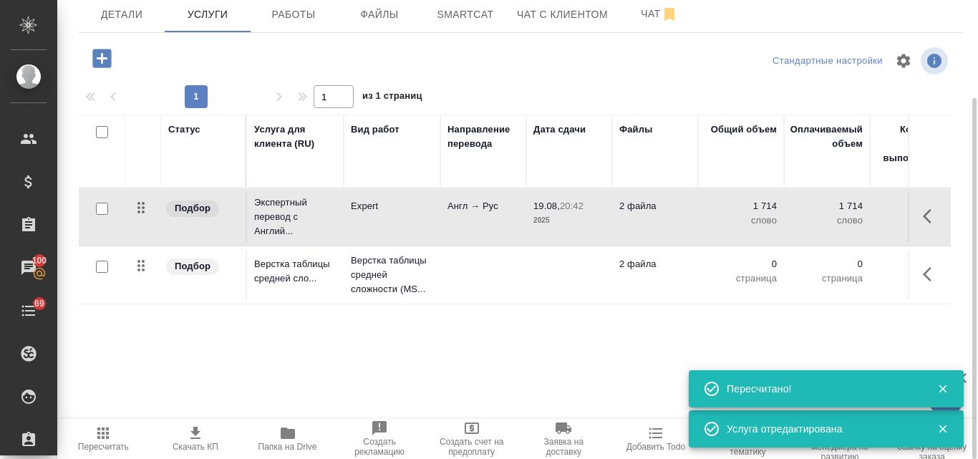
scroll to position [0, 0]
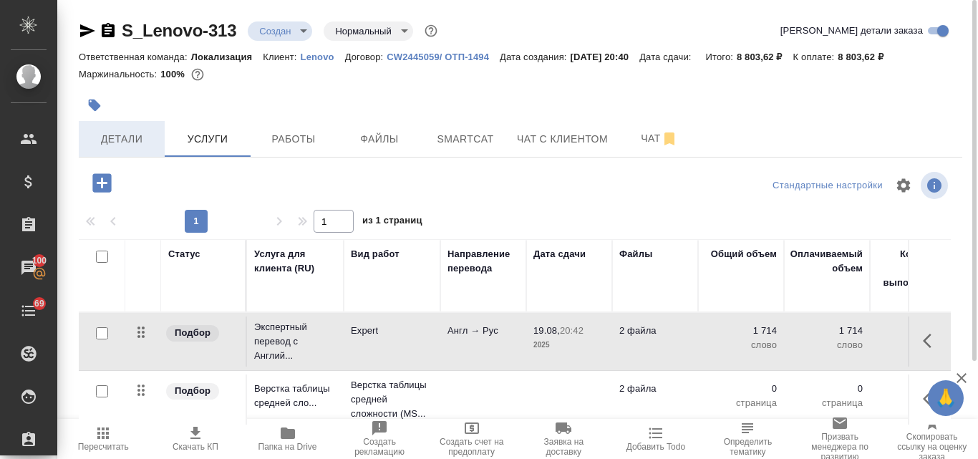
click at [133, 135] on span "Детали" at bounding box center [121, 139] width 69 height 18
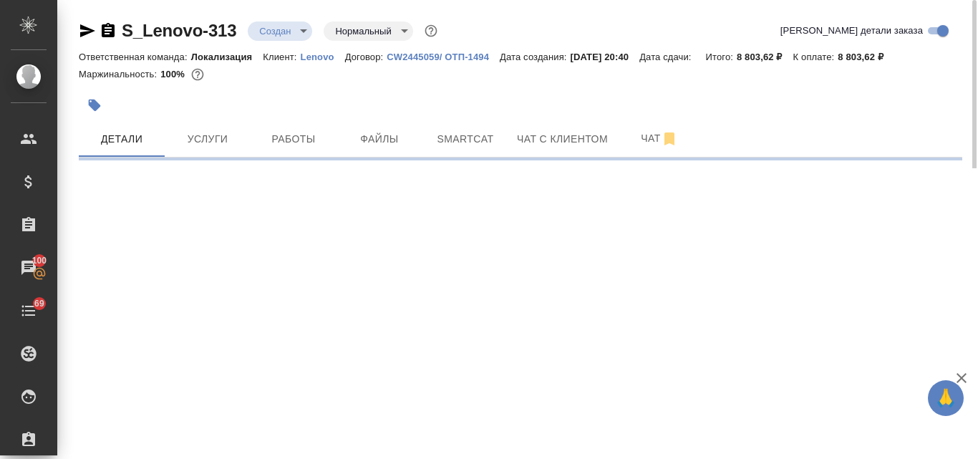
select select "RU"
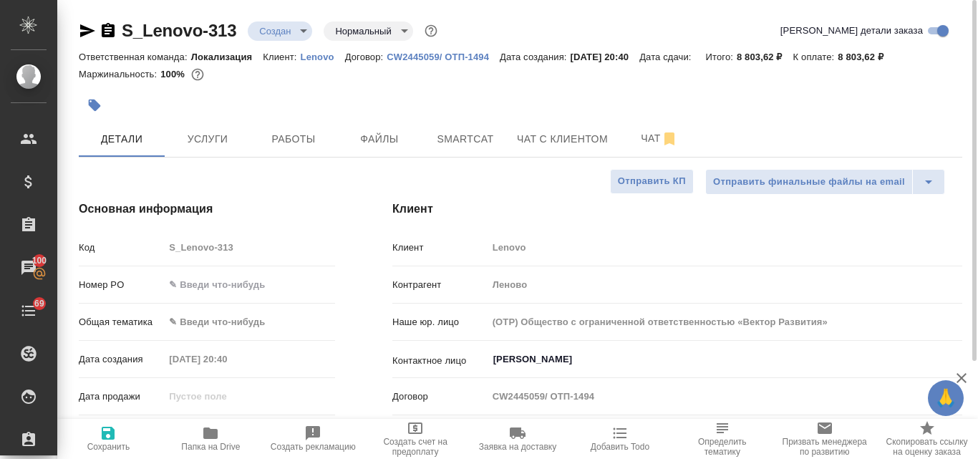
type textarea "x"
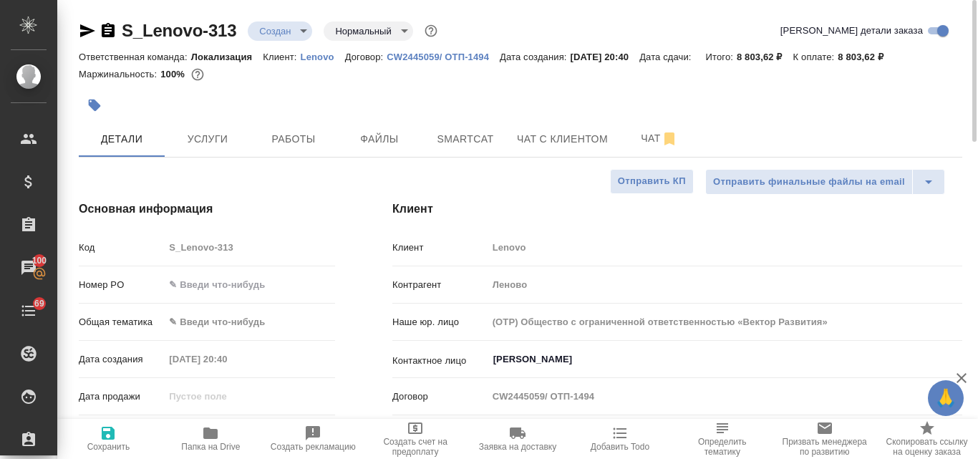
type textarea "x"
click at [304, 29] on body "🙏 .cls-1 fill:#fff; AWATERA Valyaeva Anna Клиенты Спецификации Заказы 100 Чаты …" at bounding box center [489, 229] width 978 height 459
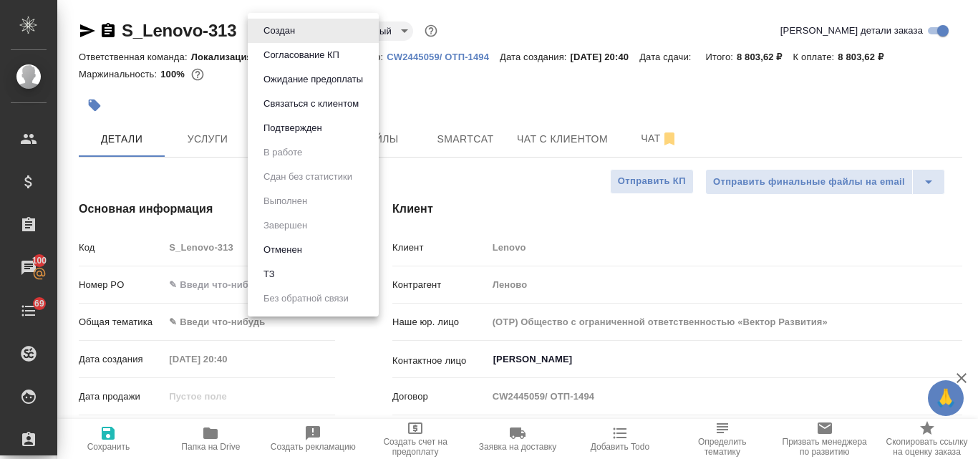
click at [296, 265] on li "ТЗ" at bounding box center [313, 274] width 131 height 24
type textarea "x"
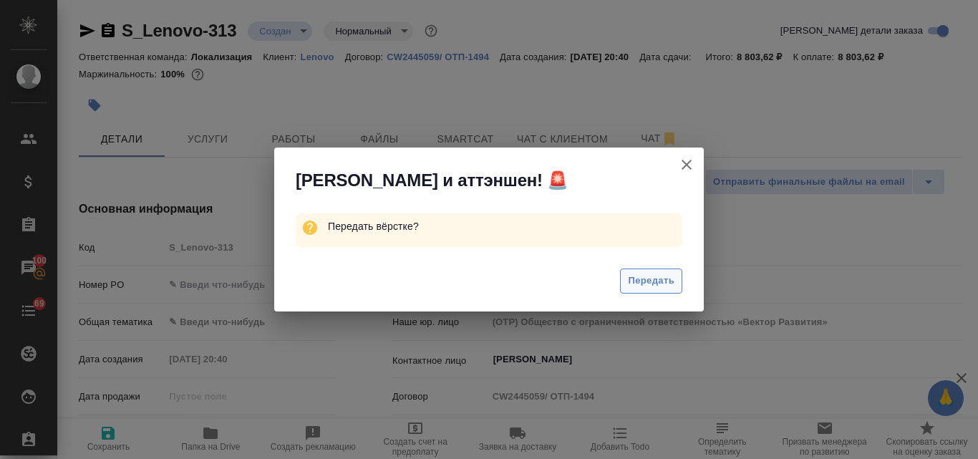
click at [644, 285] on span "Передать" at bounding box center [651, 281] width 47 height 16
type textarea "x"
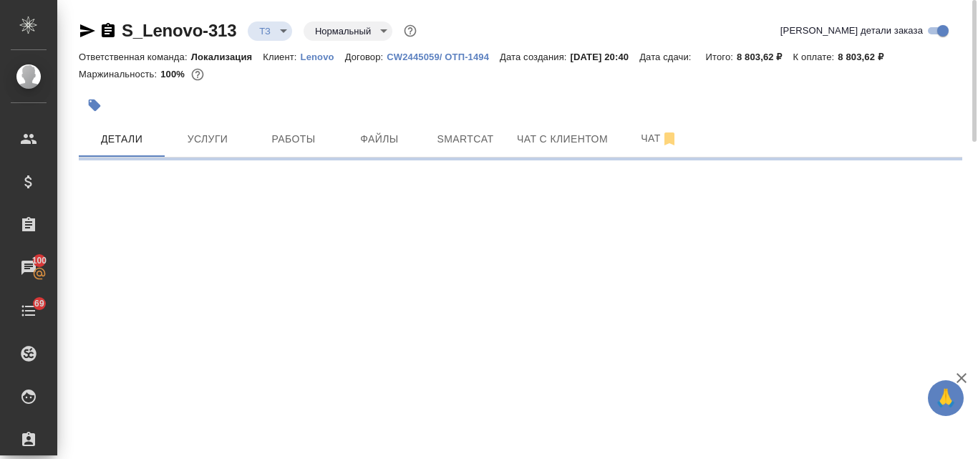
select select "RU"
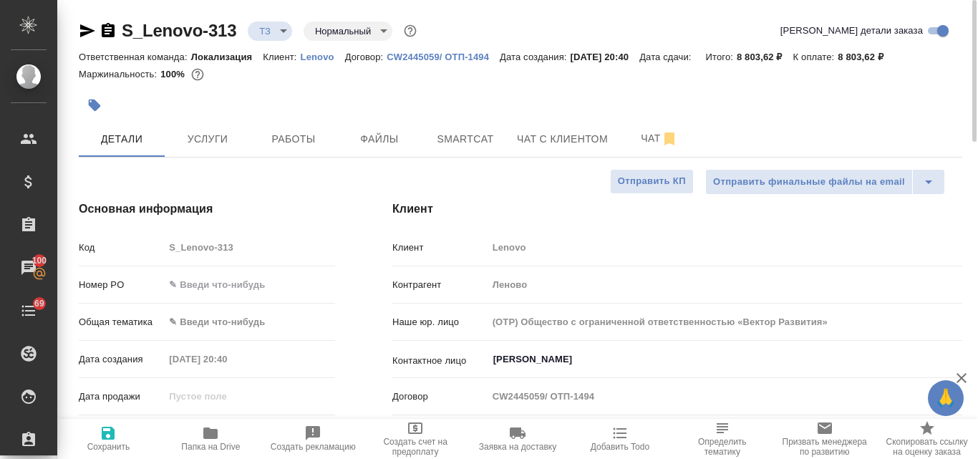
type textarea "x"
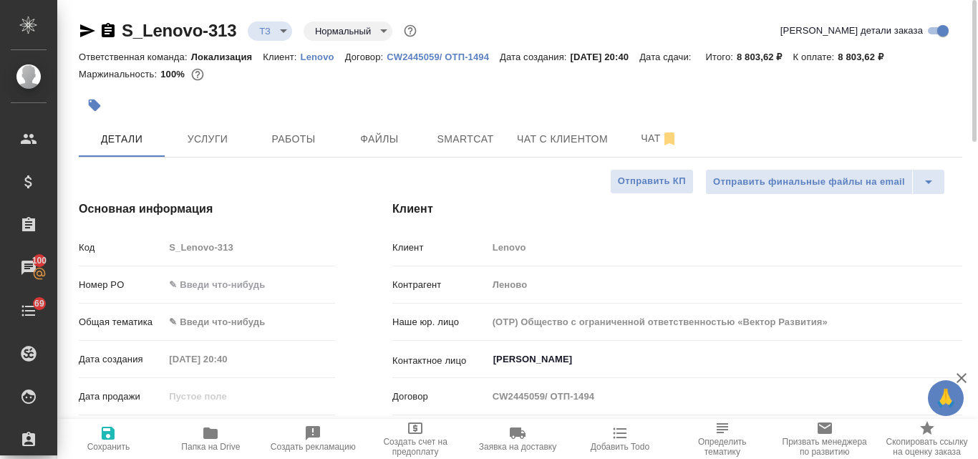
type textarea "x"
click at [213, 317] on body "🙏 .cls-1 fill:#fff; AWATERA Valyaeva Anna Клиенты Спецификации Заказы 100 Чаты …" at bounding box center [489, 229] width 978 height 459
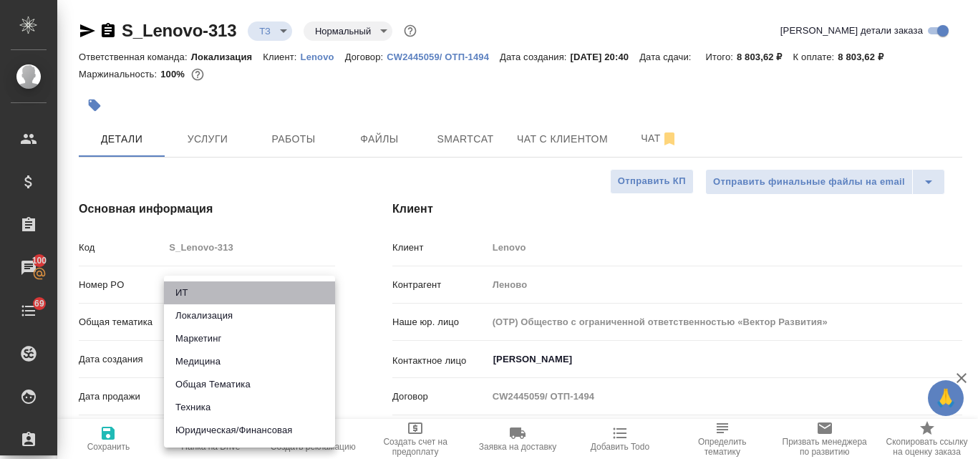
click at [201, 287] on li "ИТ" at bounding box center [249, 292] width 171 height 23
type input "it"
type textarea "x"
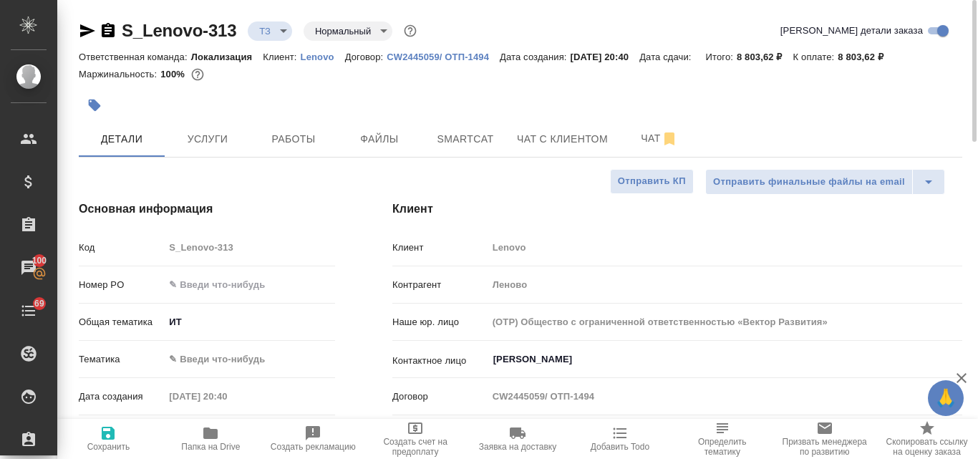
click at [199, 355] on body "🙏 .cls-1 fill:#fff; AWATERA Valyaeva Anna Клиенты Спецификации Заказы 100 Чаты …" at bounding box center [489, 229] width 978 height 459
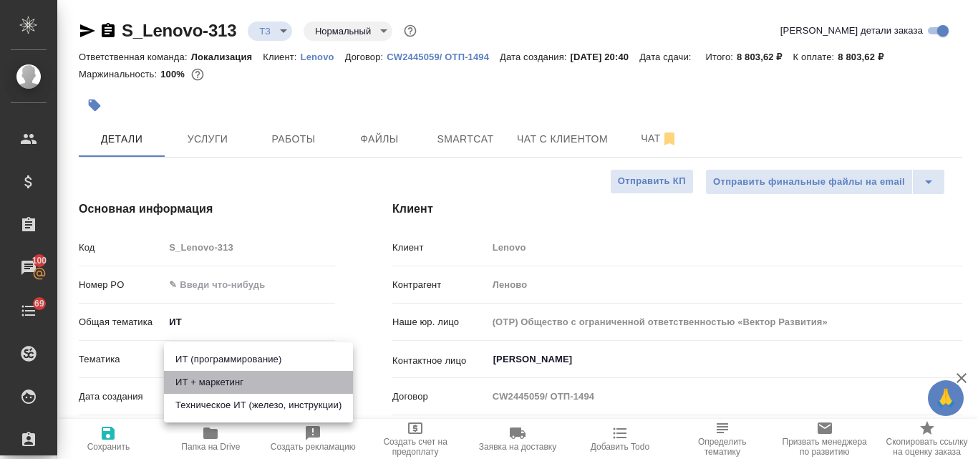
click at [212, 379] on li "ИТ + маркетинг" at bounding box center [258, 382] width 189 height 23
type textarea "x"
type input "5a8b8b956a9677013d343e51"
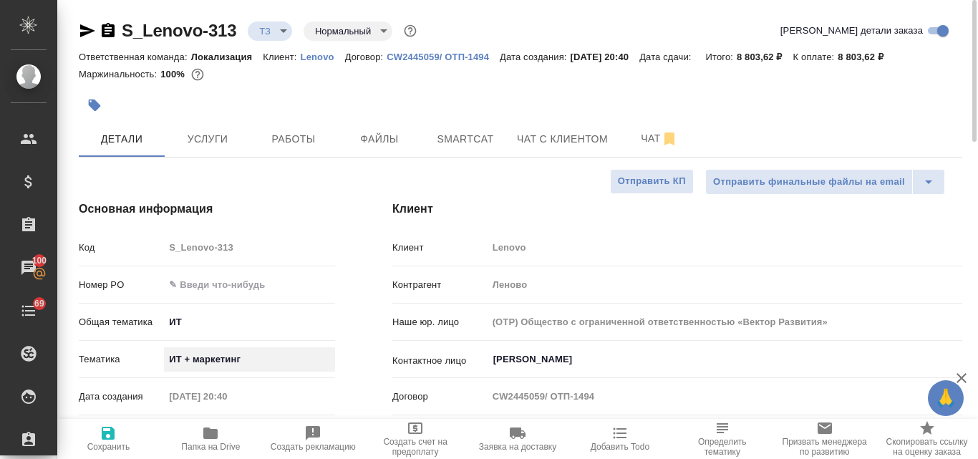
type textarea "x"
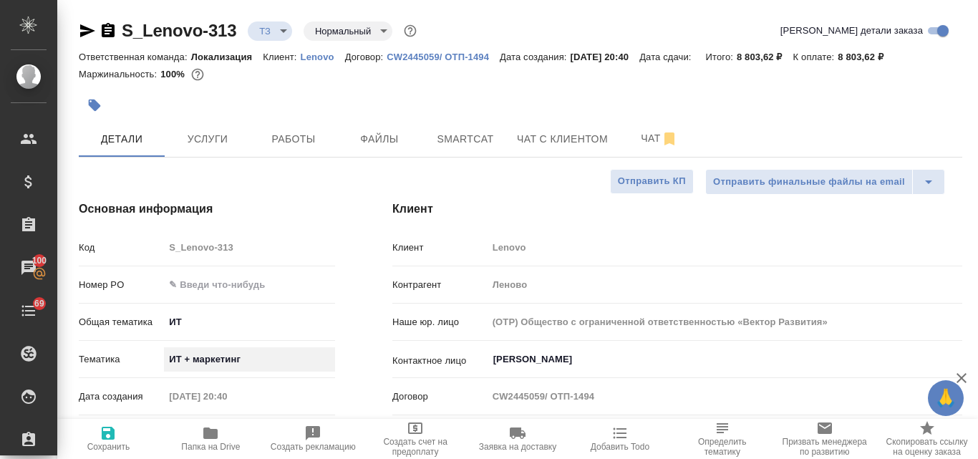
type textarea "x"
click at [102, 439] on icon "button" at bounding box center [108, 433] width 13 height 13
type textarea "x"
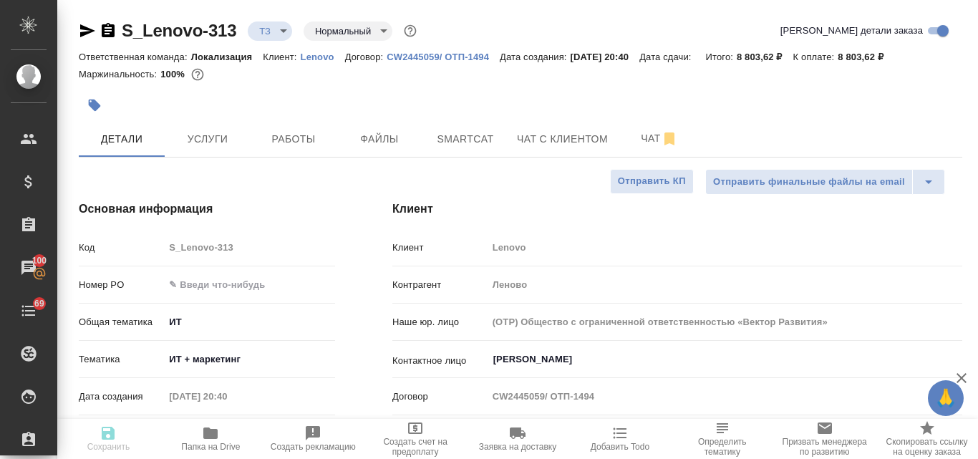
type textarea "x"
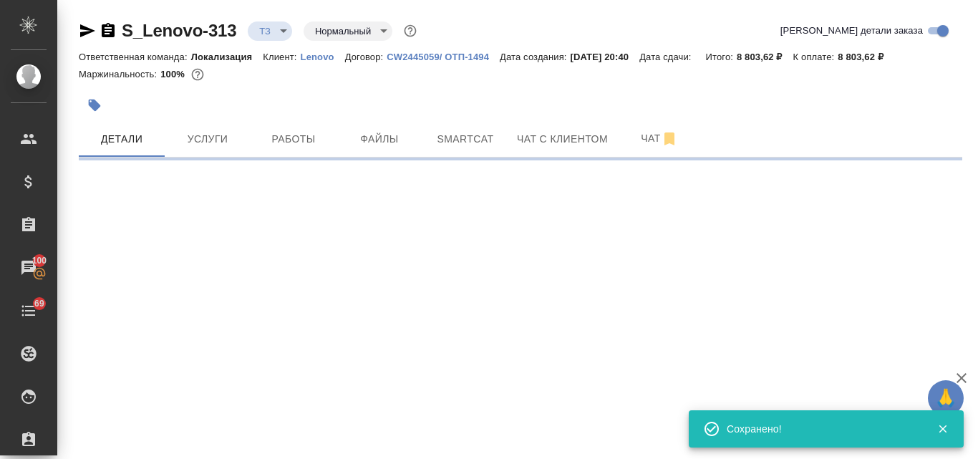
select select "RU"
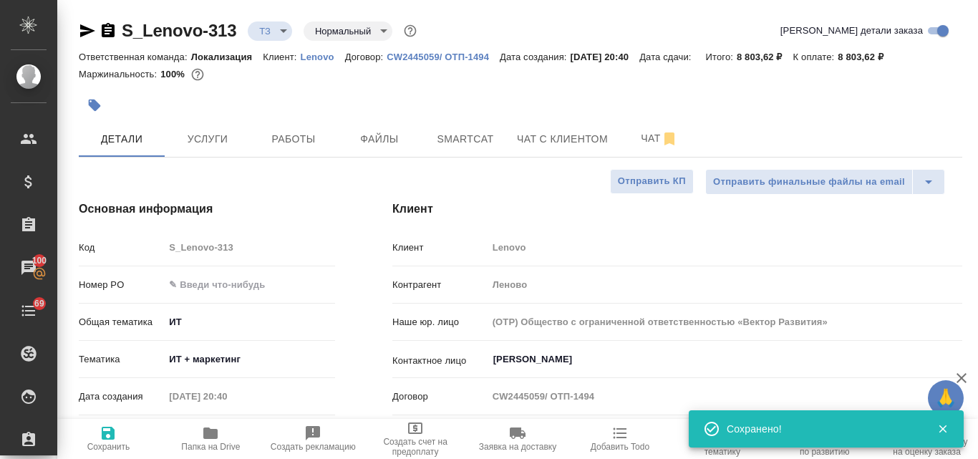
type textarea "x"
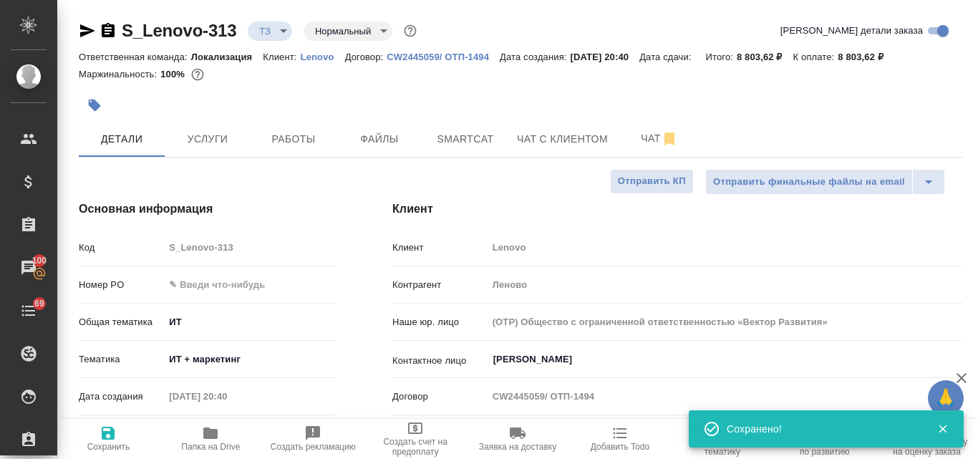
type textarea "x"
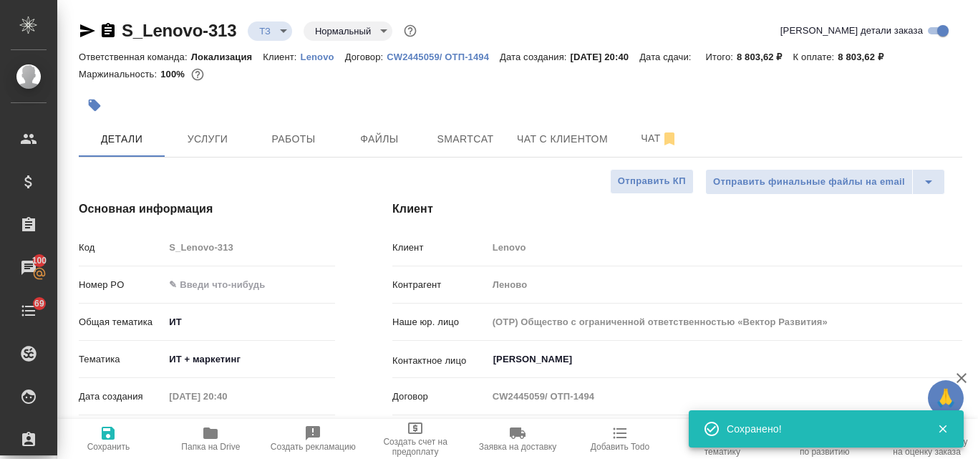
type textarea "x"
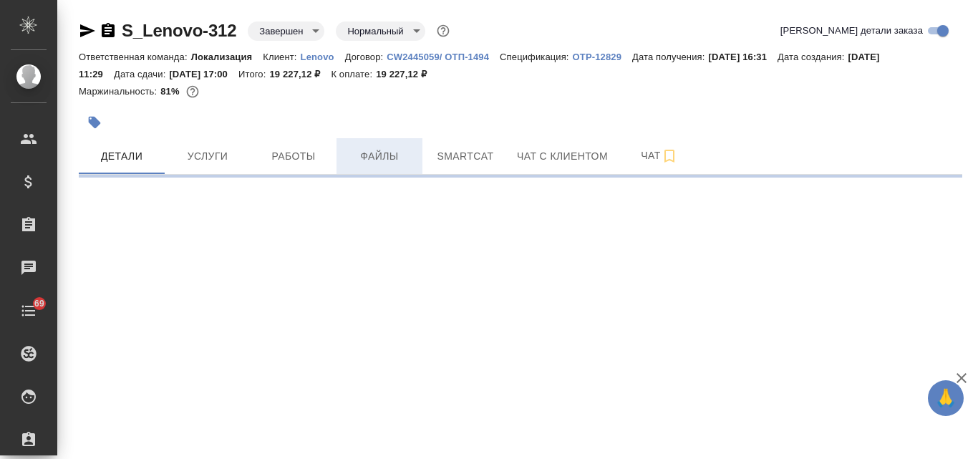
select select "RU"
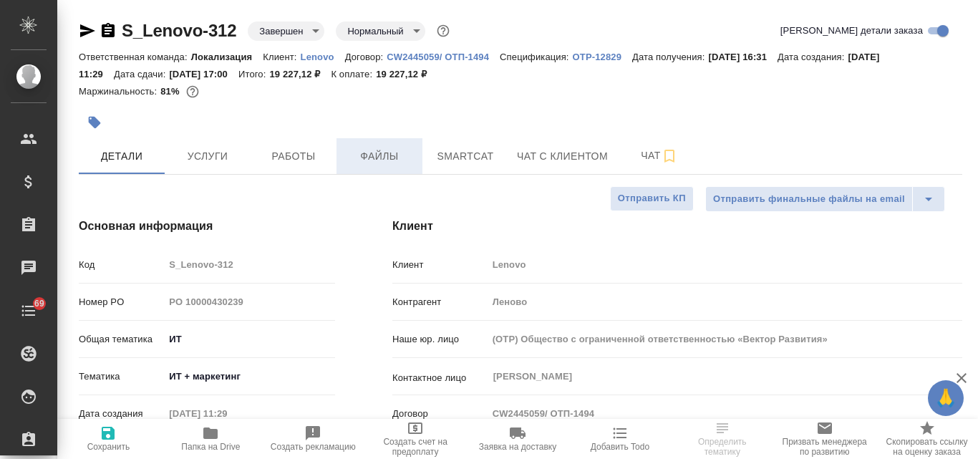
type textarea "x"
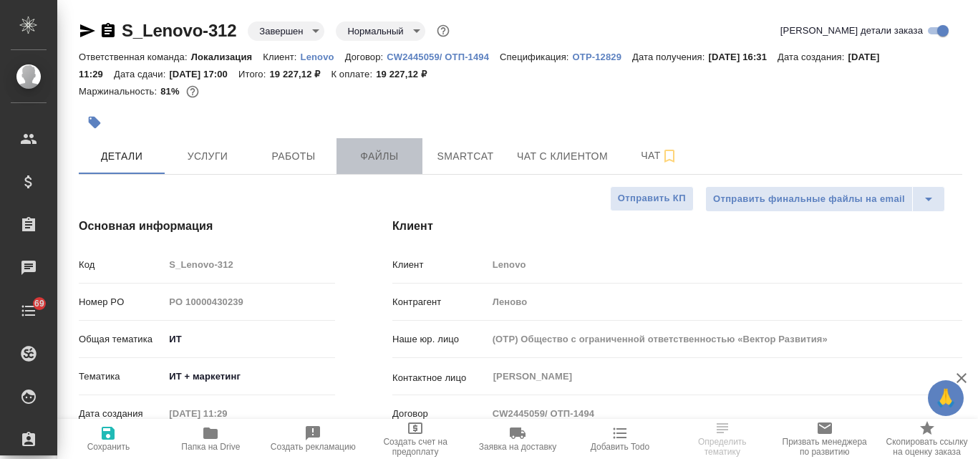
type textarea "x"
click at [378, 158] on span "Файлы" at bounding box center [379, 157] width 69 height 18
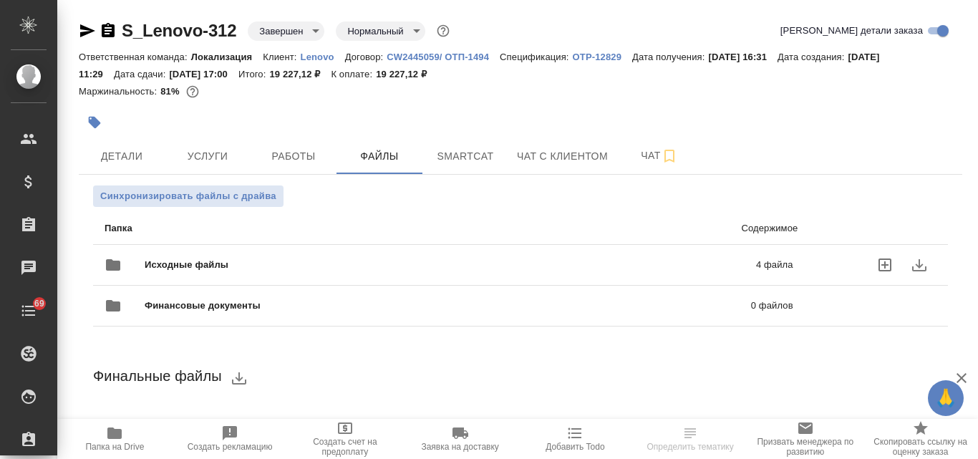
click at [238, 261] on span "Исходные файлы" at bounding box center [319, 265] width 348 height 14
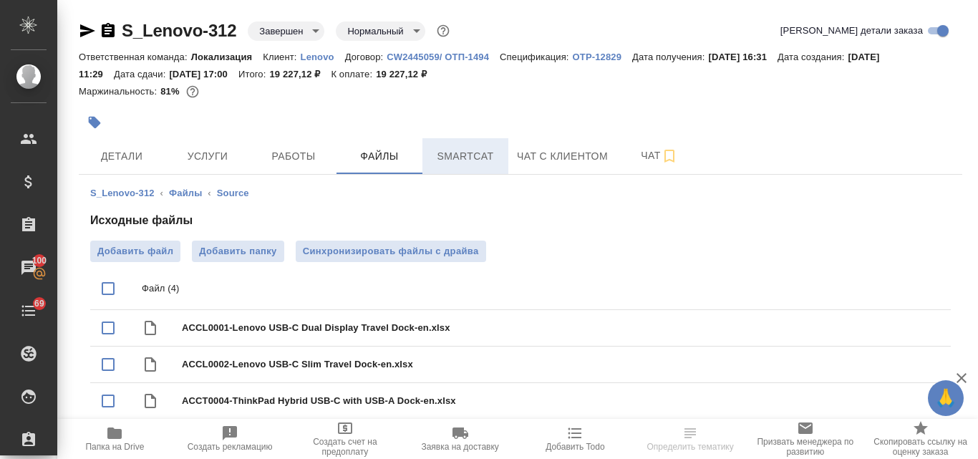
click at [455, 159] on span "Smartcat" at bounding box center [465, 157] width 69 height 18
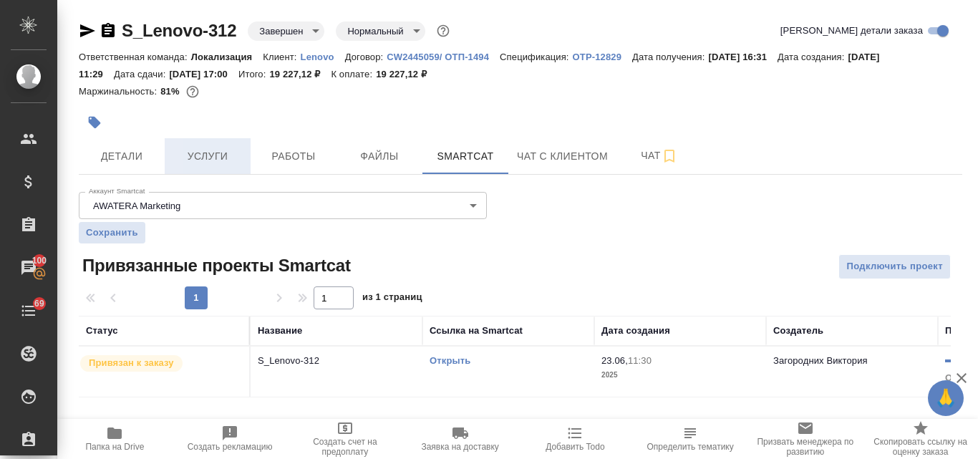
click at [194, 155] on span "Услуги" at bounding box center [207, 157] width 69 height 18
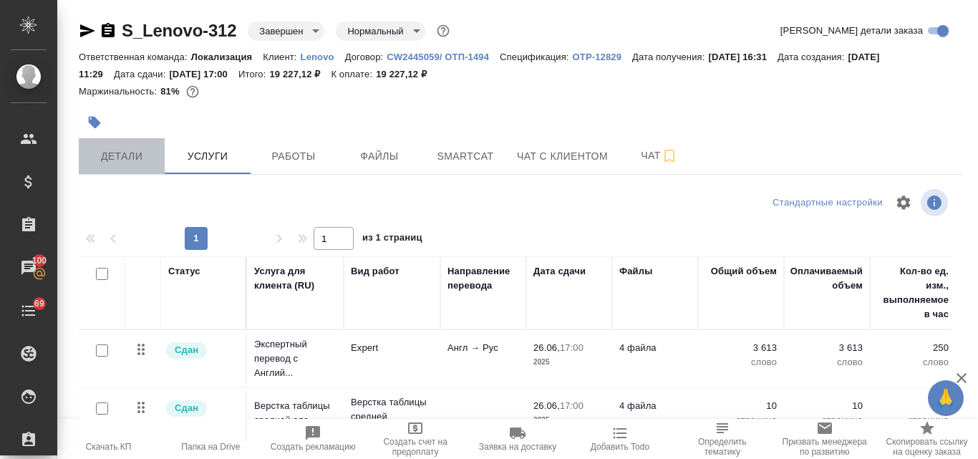
click at [117, 150] on span "Детали" at bounding box center [121, 157] width 69 height 18
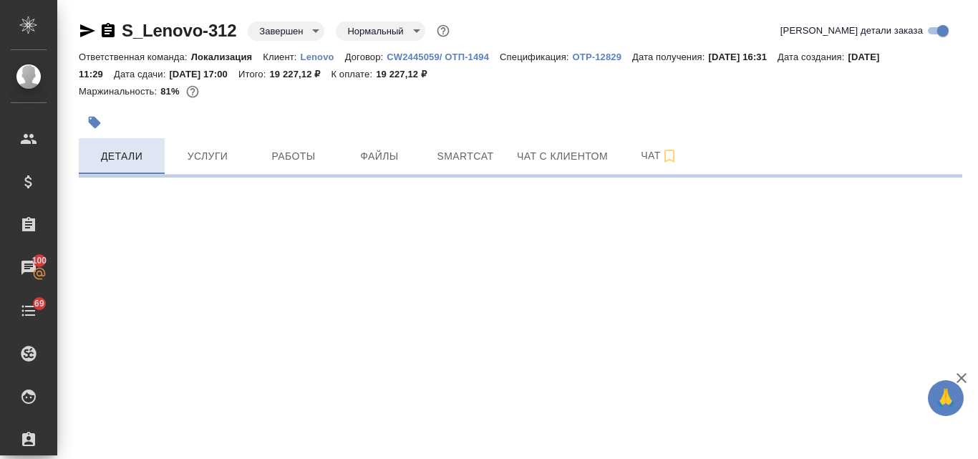
select select "RU"
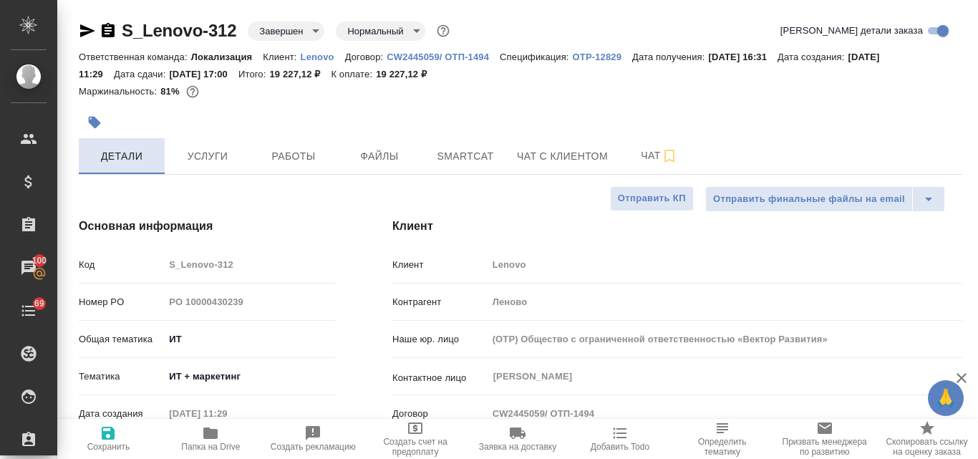
type textarea "x"
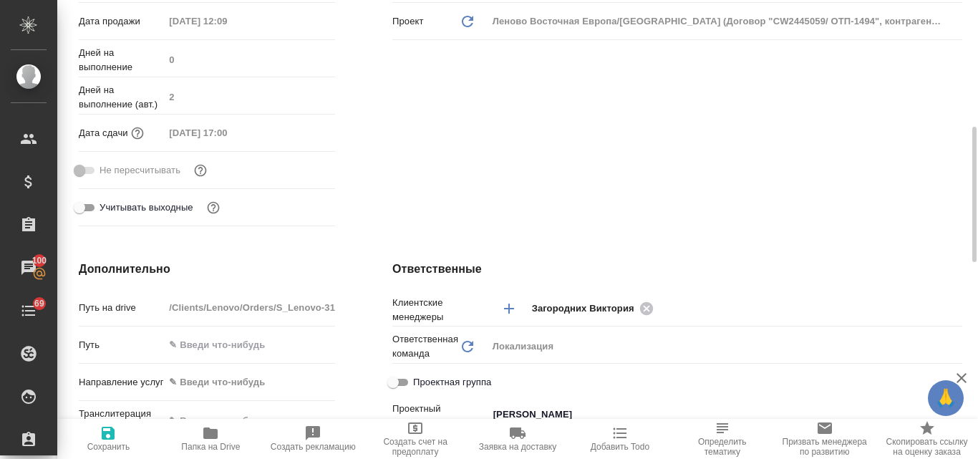
scroll to position [72, 0]
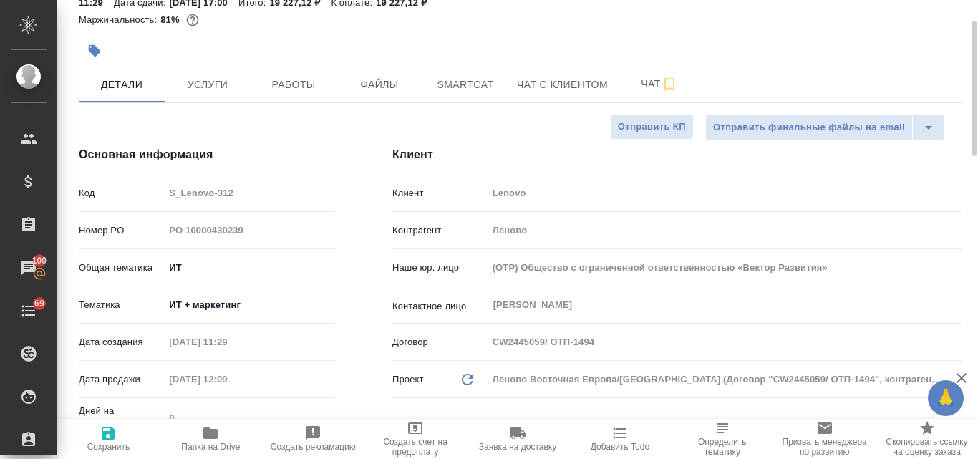
type textarea "x"
